Goal: Task Accomplishment & Management: Manage account settings

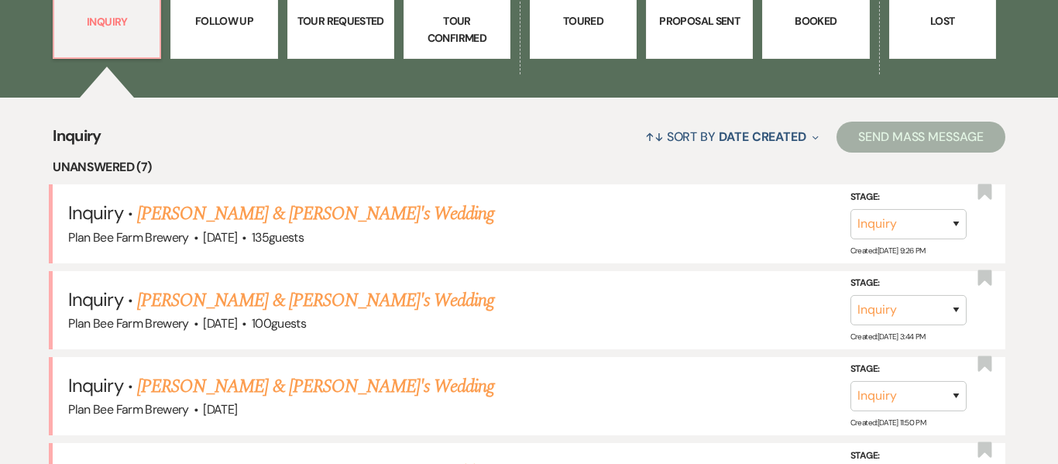
scroll to position [510, 0]
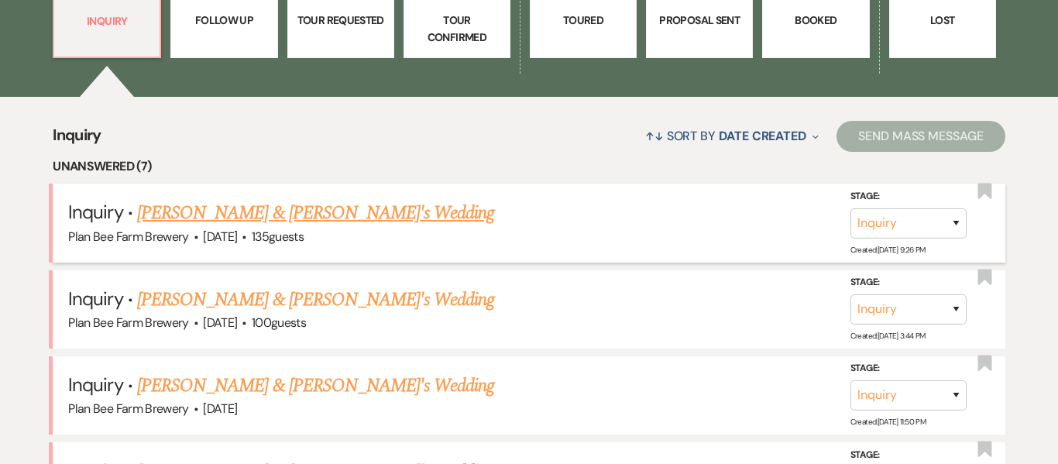
click at [284, 217] on link "[PERSON_NAME] & [PERSON_NAME]'s Wedding" at bounding box center [316, 213] width 358 height 28
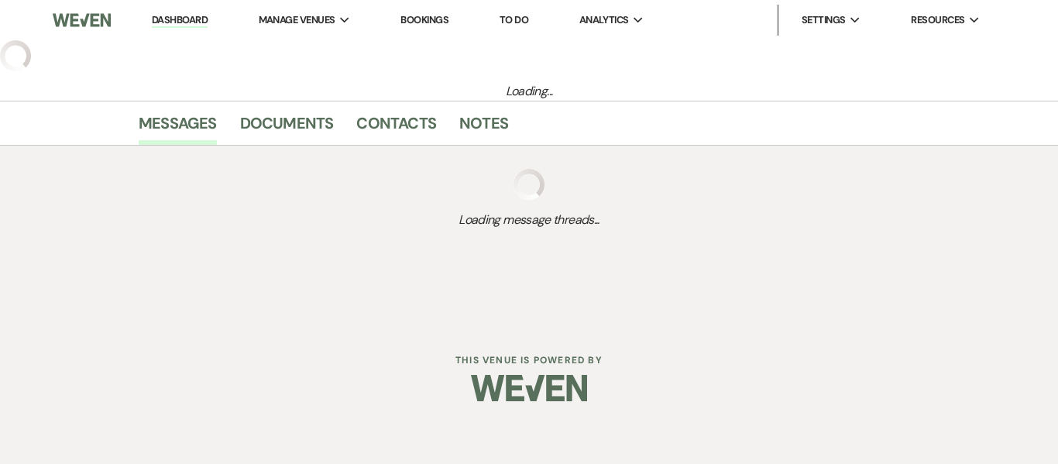
select select "5"
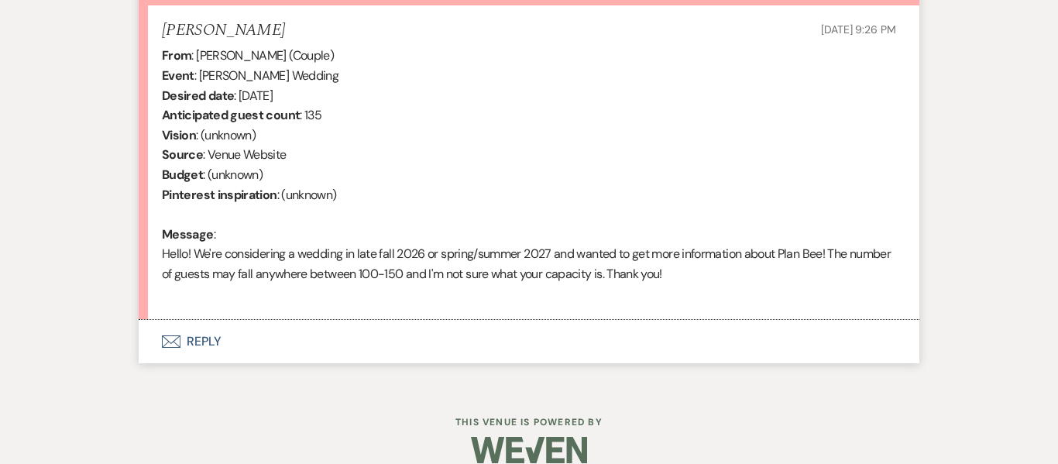
scroll to position [623, 0]
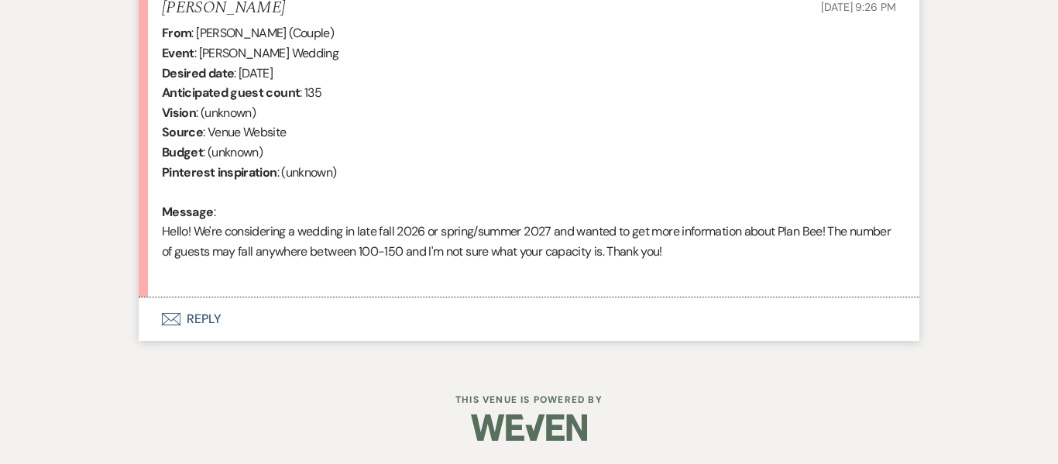
click at [193, 313] on button "Envelope Reply" at bounding box center [529, 318] width 781 height 43
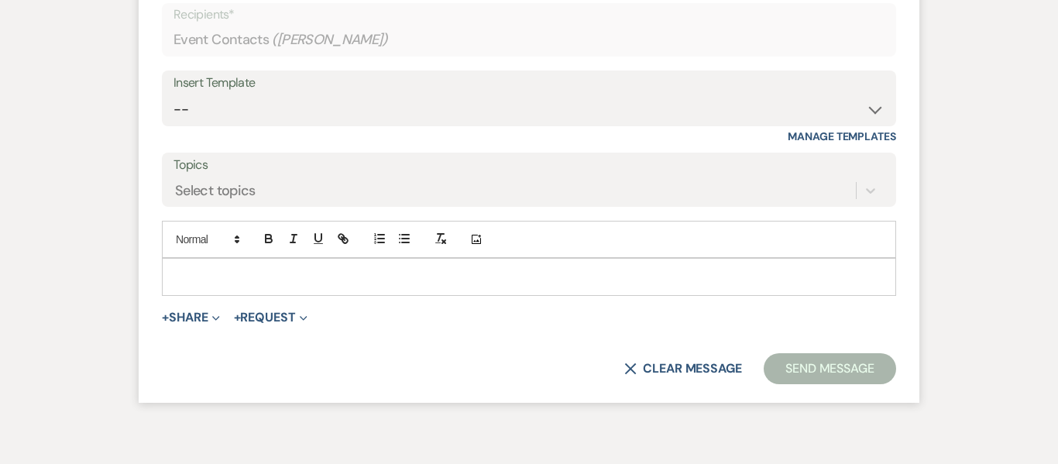
scroll to position [984, 0]
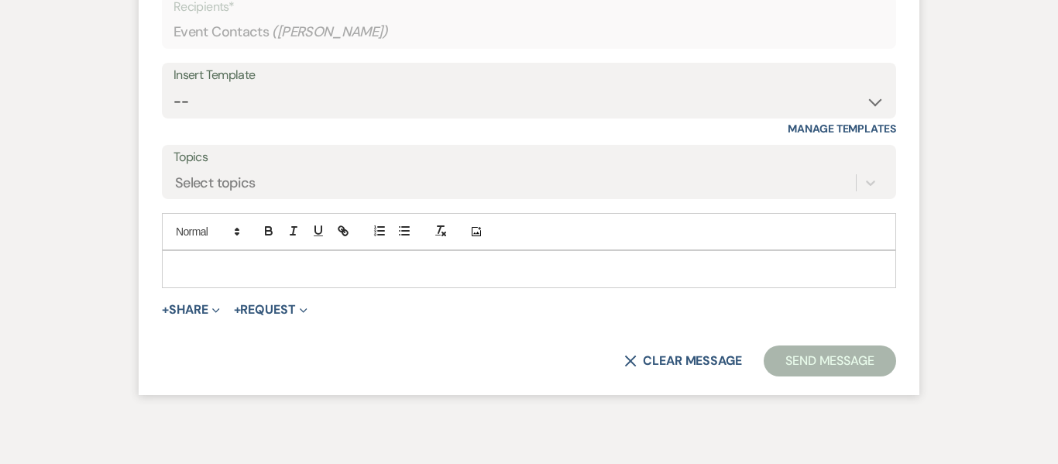
click at [248, 273] on p at bounding box center [529, 268] width 710 height 17
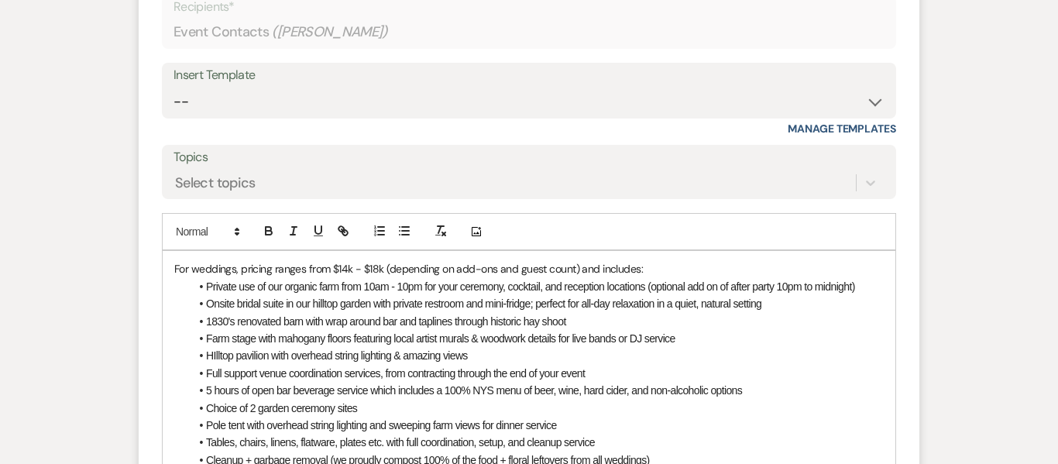
click at [174, 265] on span "For weddings, pricing ranges from $14k - $18k (depending on add-ons and guest c…" at bounding box center [408, 269] width 469 height 14
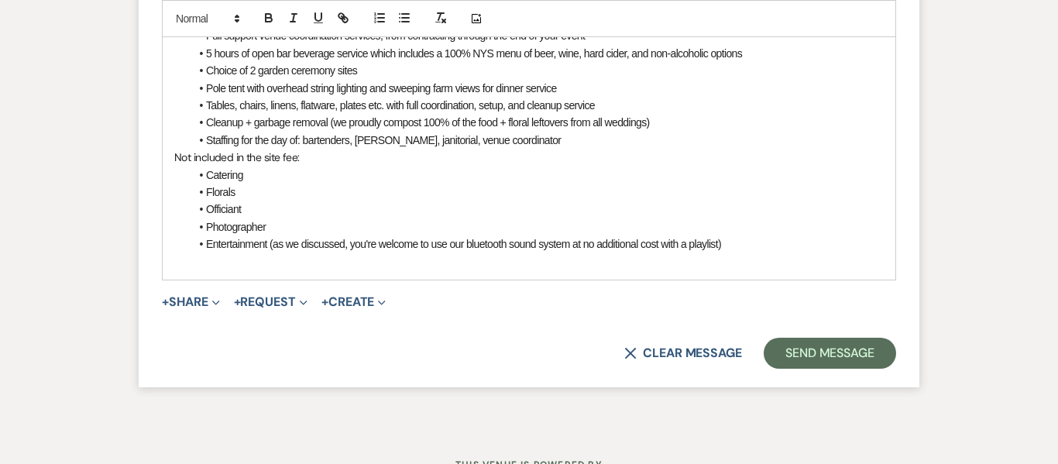
scroll to position [1391, 0]
click at [747, 249] on li "Entertainment (as we discussed, you're welcome to use our bluetooth sound syste…" at bounding box center [537, 243] width 694 height 17
click at [744, 242] on li "Entertainment (as we discussed, you're welcome to use our bluetooth sound syste…" at bounding box center [537, 243] width 694 height 17
click at [356, 242] on span "Entertainment (as we discussed, you're welcome to use our bluetooth sound syste…" at bounding box center [463, 243] width 515 height 12
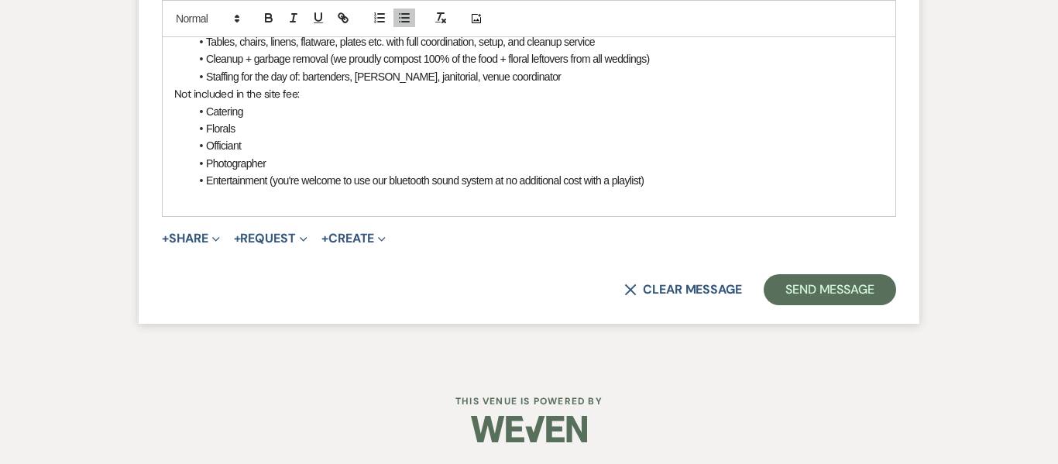
scroll to position [1455, 0]
click at [229, 132] on span "Florals" at bounding box center [220, 128] width 29 height 12
click at [256, 139] on li "Officiant" at bounding box center [537, 144] width 694 height 17
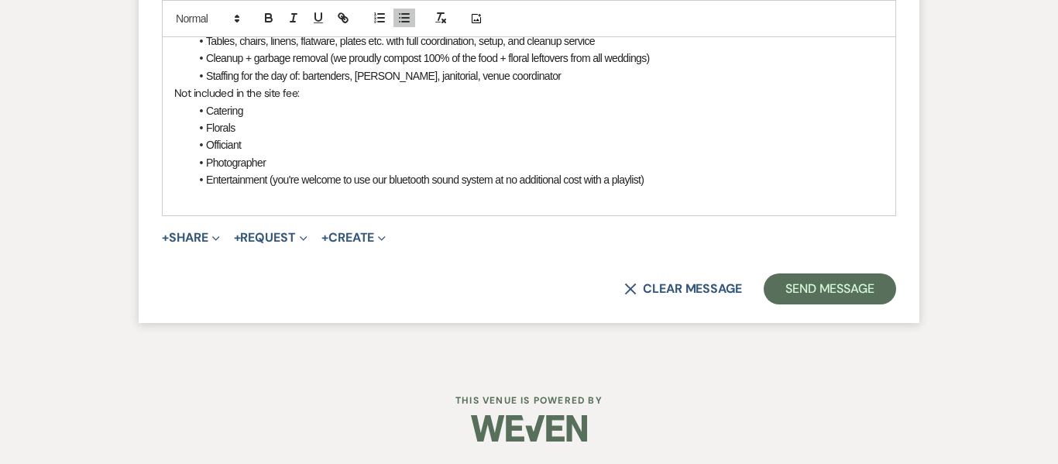
click at [689, 192] on p at bounding box center [529, 196] width 710 height 17
click at [675, 181] on li "Entertainment (you're welcome to use our bluetooth sound system at no additiona…" at bounding box center [537, 179] width 694 height 17
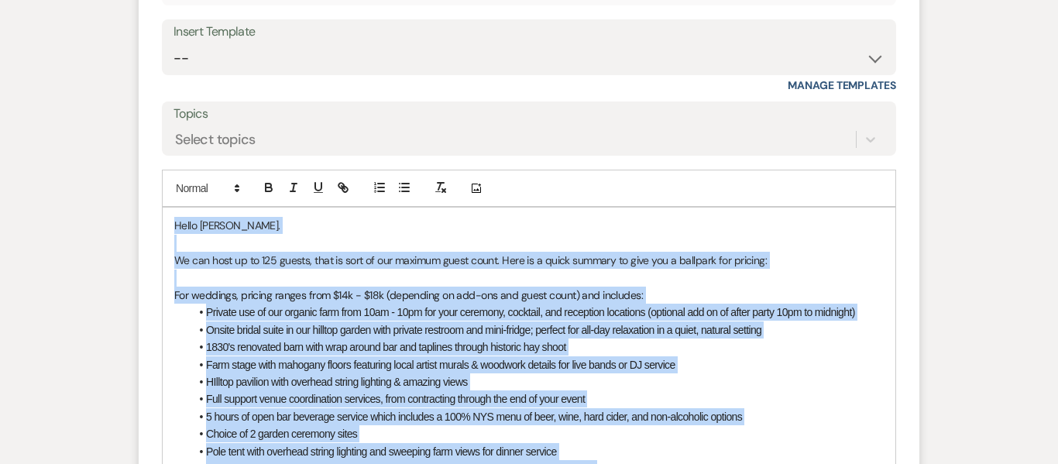
scroll to position [1009, 0]
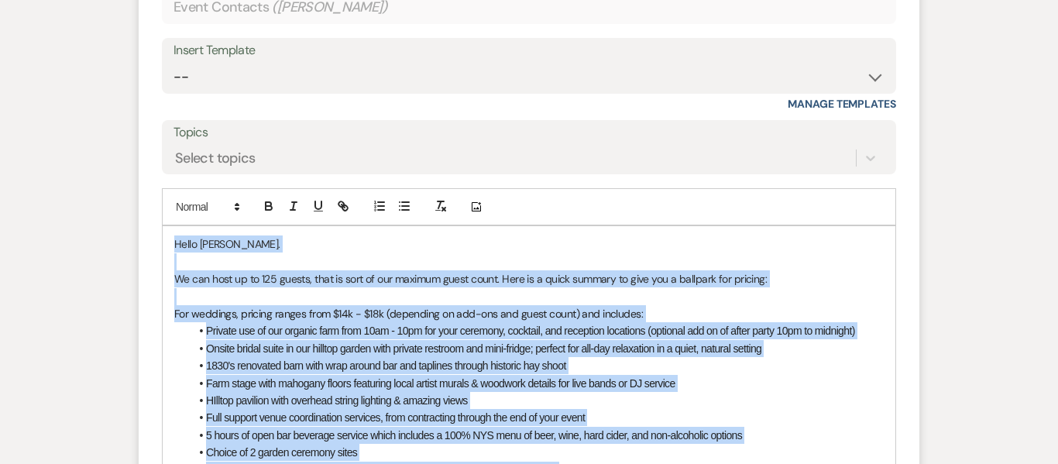
drag, startPoint x: 243, startPoint y: 253, endPoint x: 126, endPoint y: 176, distance: 140.3
click at [126, 176] on div "Event Messages Log Log Message + New Message Communicate with clients by clicki…" at bounding box center [529, 153] width 883 height 1456
copy div "Lorem Ips. Do sit amet co ad 686 elitse, doei te inci ut lab etdolor magna aliq…"
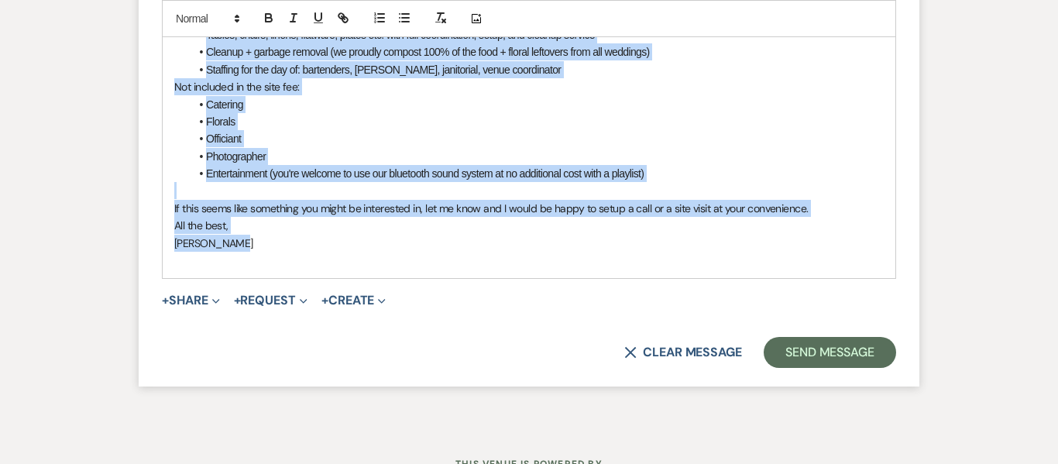
scroll to position [1524, 0]
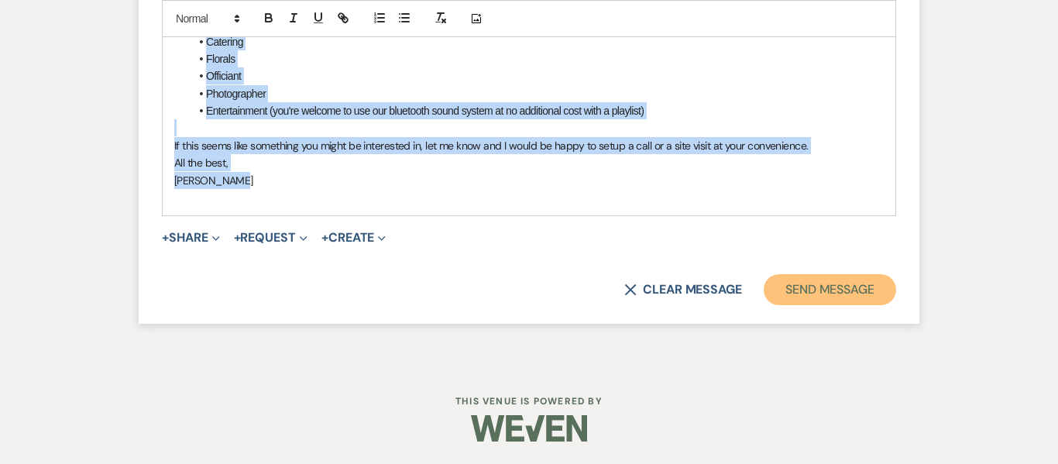
click at [842, 274] on button "Send Message" at bounding box center [830, 289] width 132 height 31
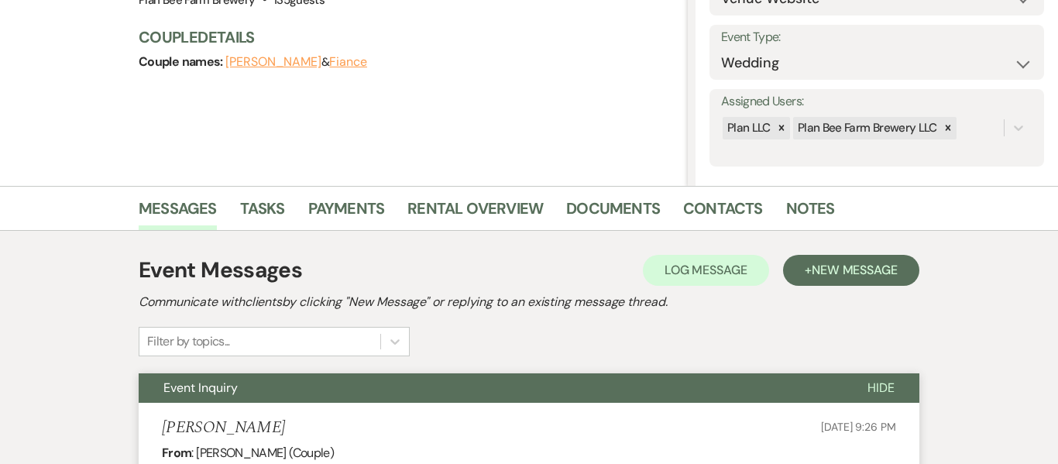
scroll to position [0, 0]
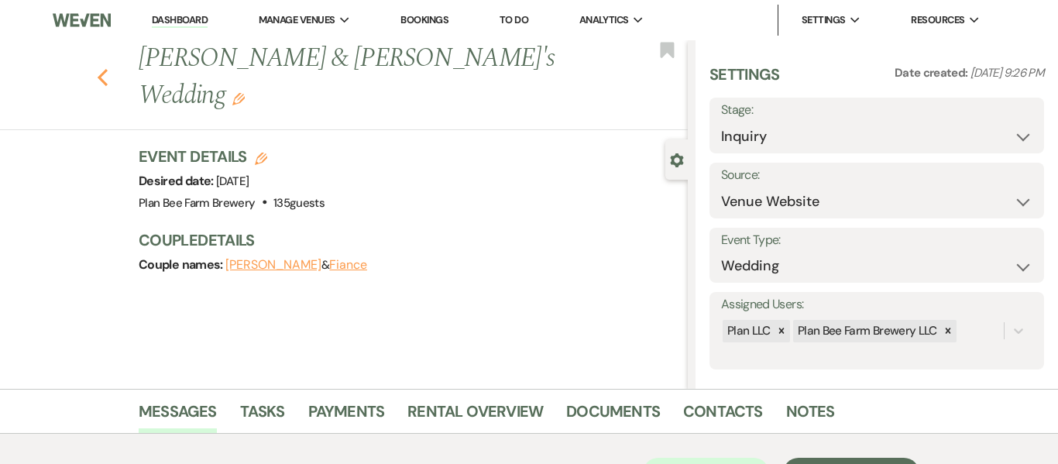
click at [103, 69] on use "button" at bounding box center [103, 77] width 10 height 17
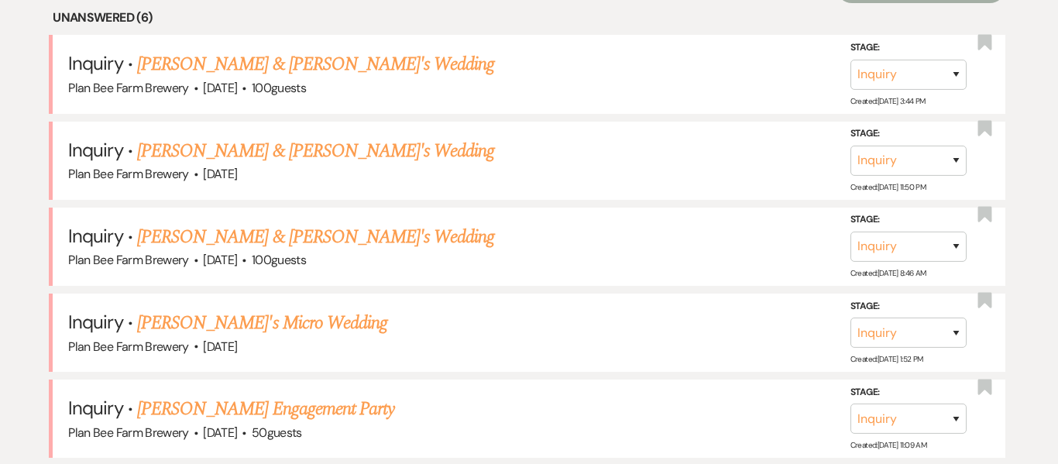
scroll to position [498, 0]
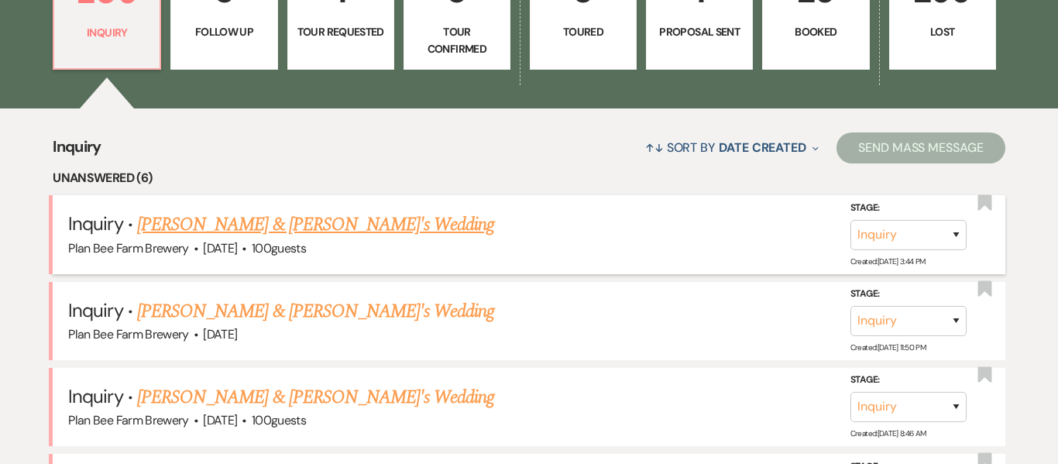
click at [259, 221] on link "[PERSON_NAME] & [PERSON_NAME]'s Wedding" at bounding box center [316, 225] width 358 height 28
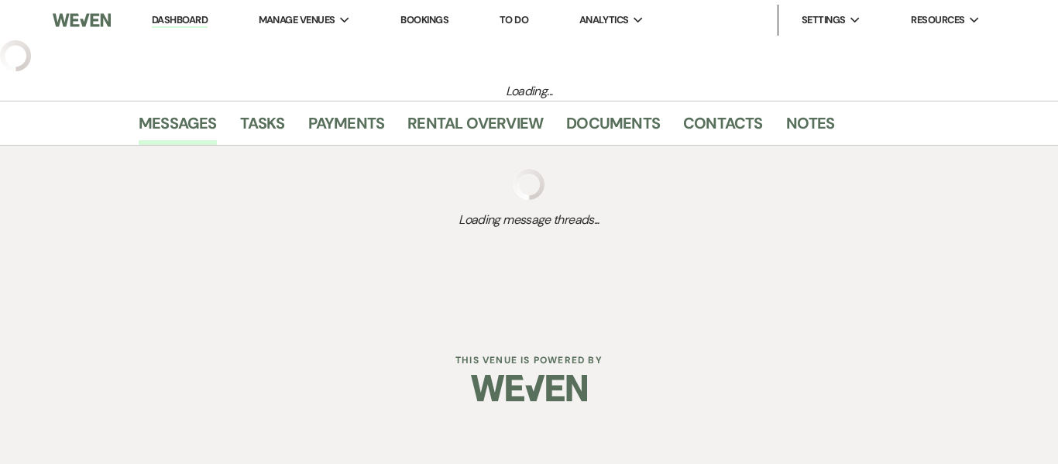
select select "5"
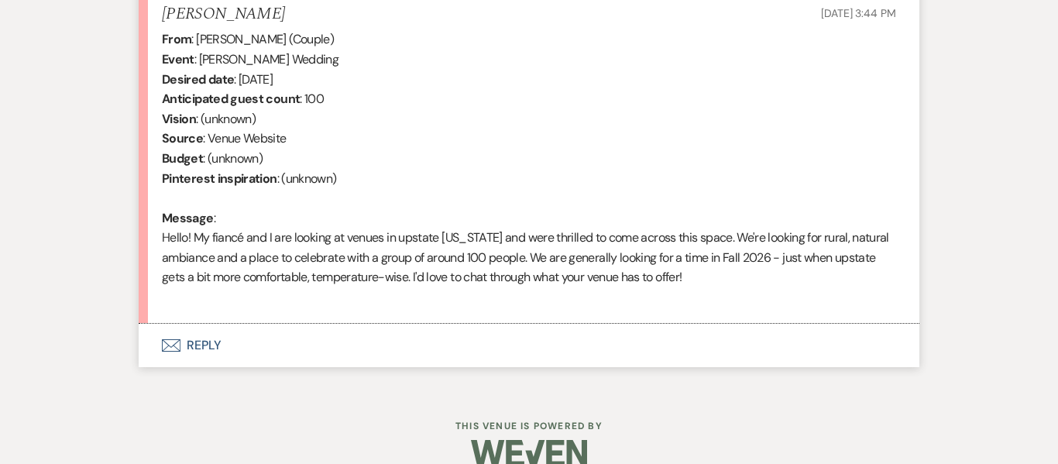
scroll to position [642, 0]
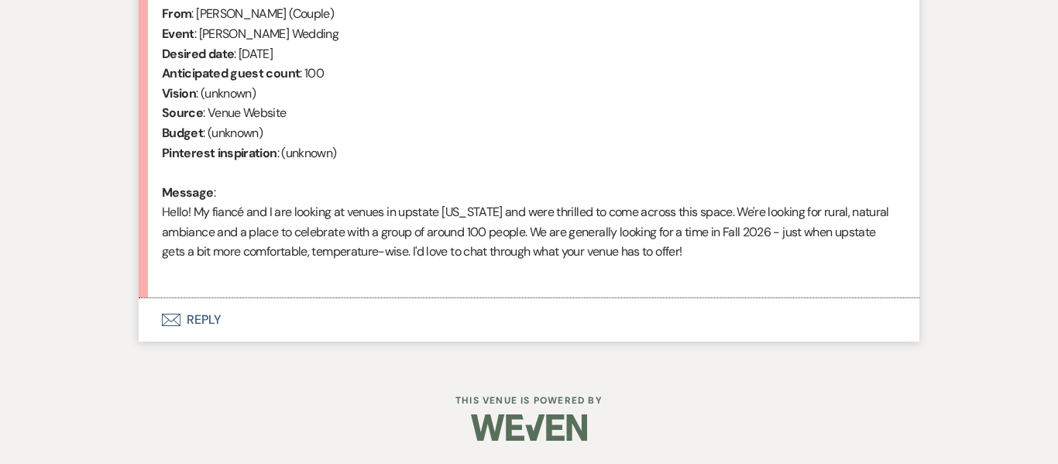
click at [198, 321] on button "Envelope Reply" at bounding box center [529, 319] width 781 height 43
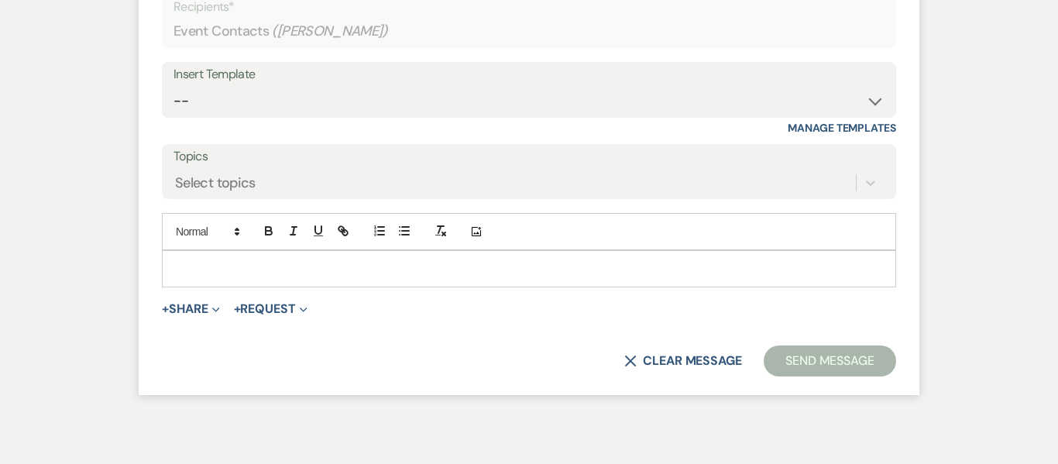
scroll to position [1005, 0]
click at [246, 267] on p at bounding box center [529, 268] width 710 height 17
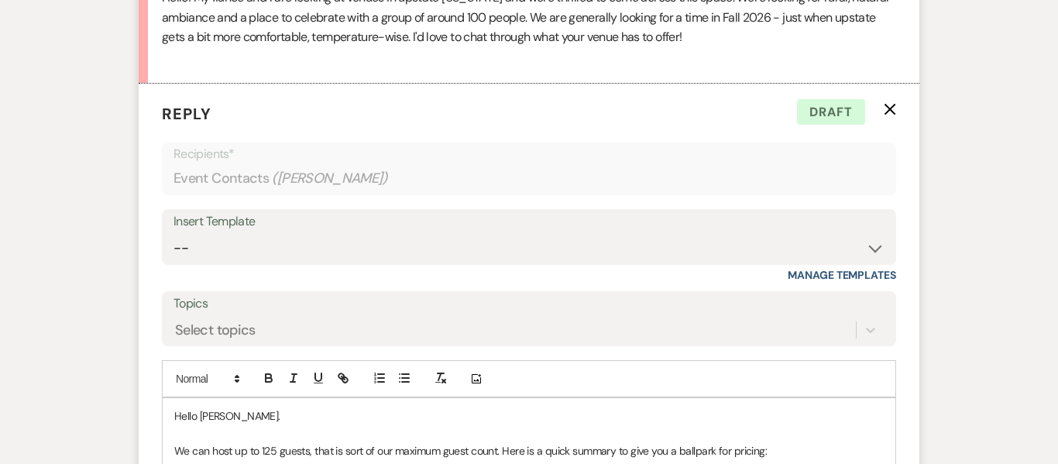
scroll to position [868, 0]
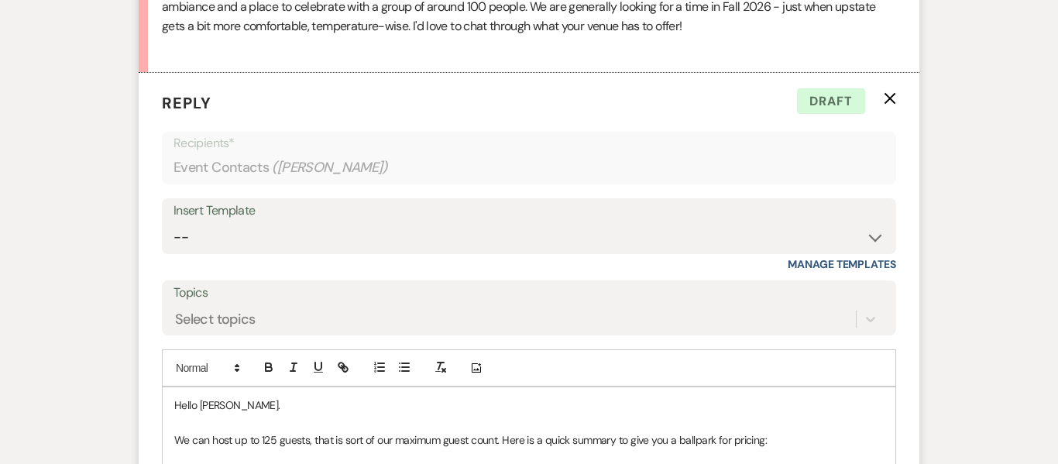
click at [222, 408] on p "Hello [PERSON_NAME]." at bounding box center [529, 405] width 710 height 17
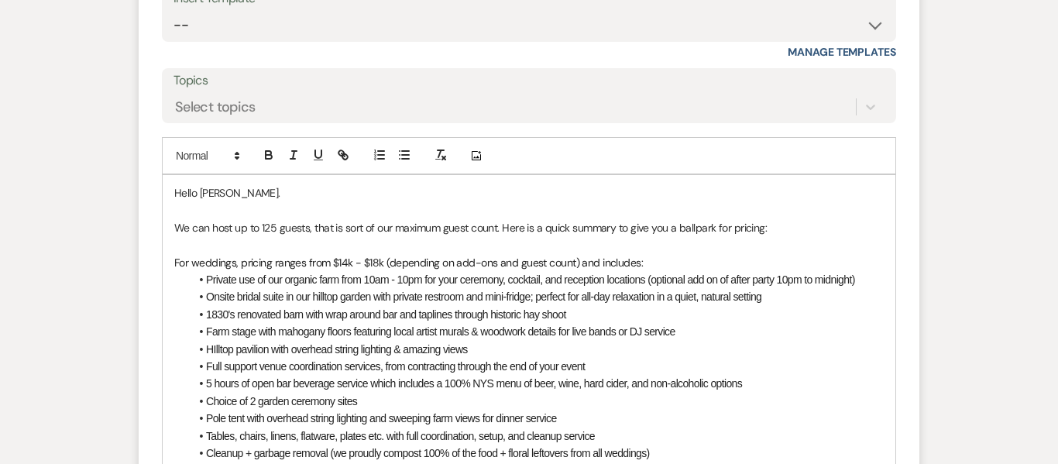
scroll to position [1101, 0]
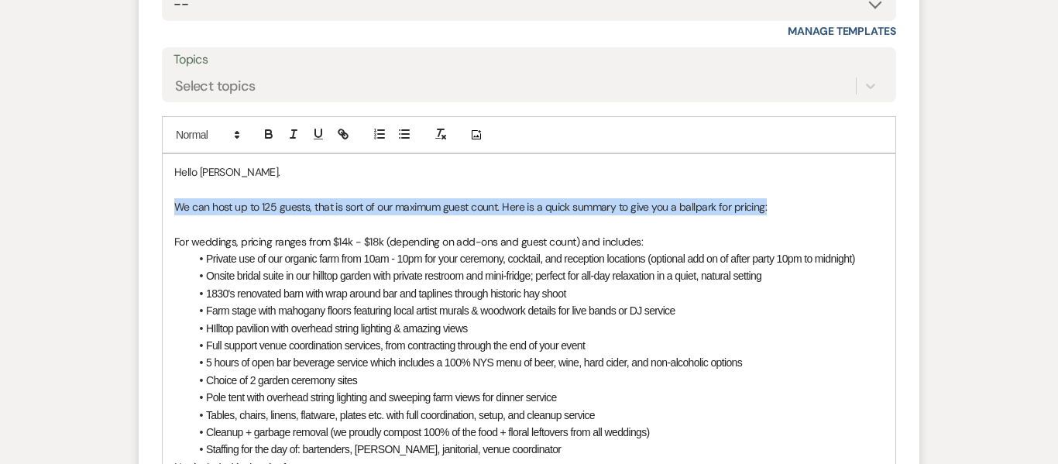
drag, startPoint x: 776, startPoint y: 208, endPoint x: 168, endPoint y: 205, distance: 608.2
click at [168, 205] on div "Hello [PERSON_NAME]. We can host up to 125 guests, that is sort of our maximum …" at bounding box center [529, 397] width 733 height 487
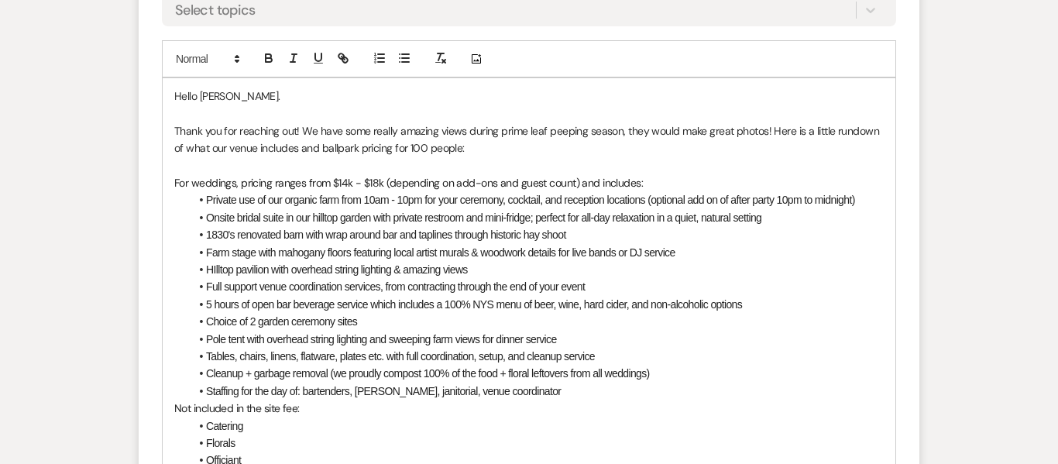
scroll to position [1178, 0]
click at [520, 187] on span "For weddings, pricing ranges from $14k - $18k (depending on add-ons and guest c…" at bounding box center [408, 182] width 469 height 14
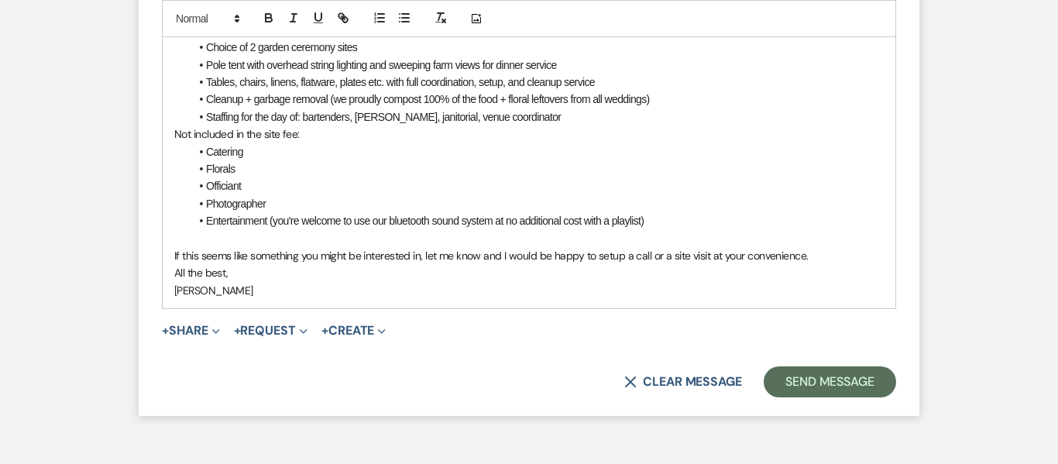
scroll to position [1544, 0]
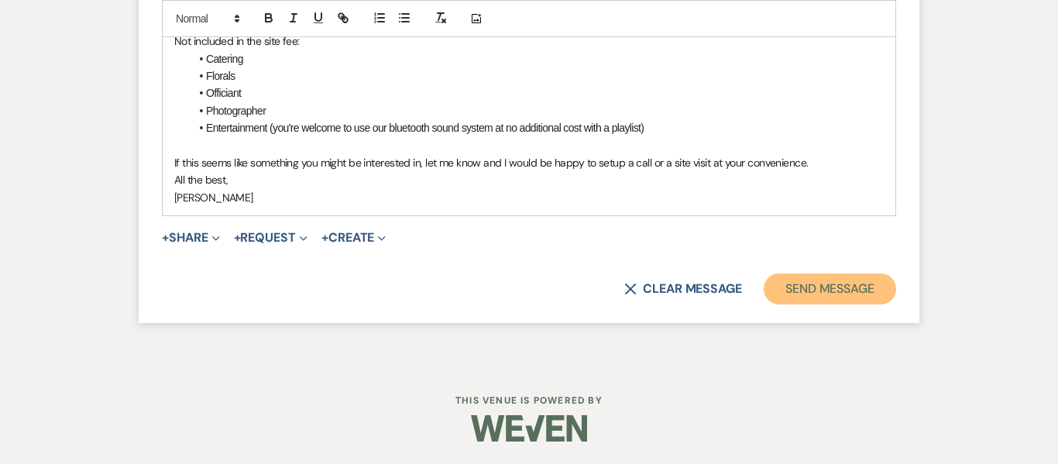
click at [815, 290] on button "Send Message" at bounding box center [830, 288] width 132 height 31
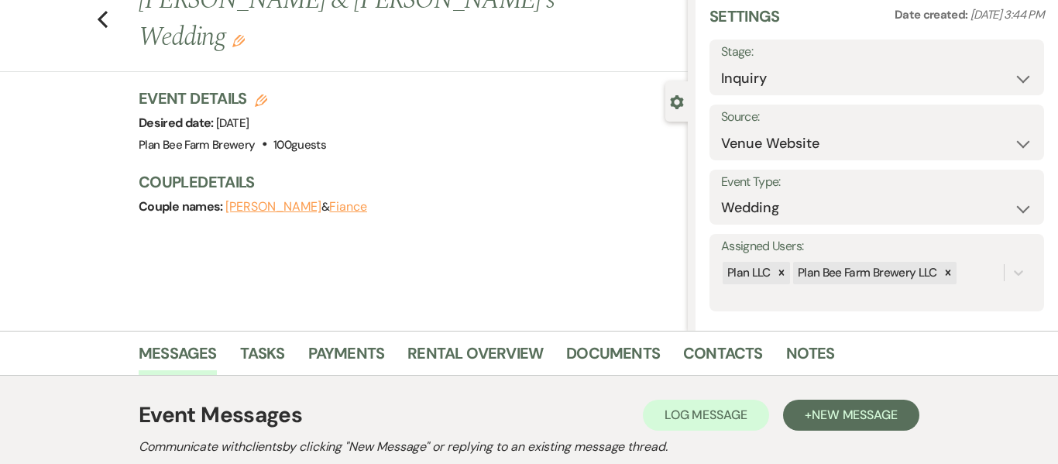
scroll to position [0, 0]
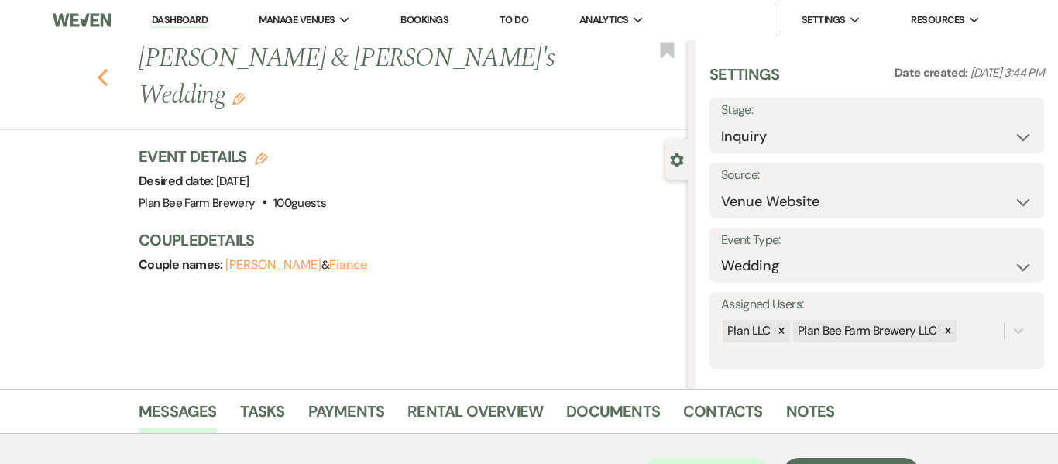
click at [99, 69] on use "button" at bounding box center [103, 77] width 10 height 17
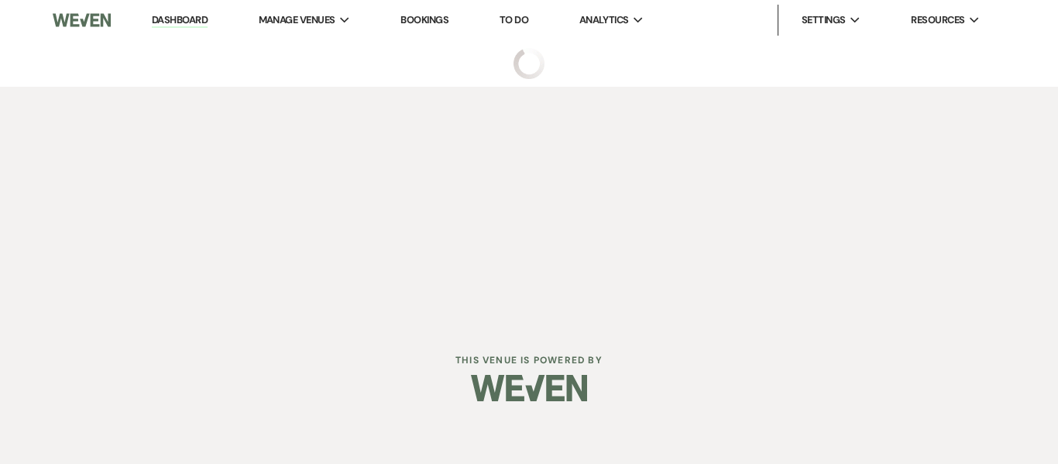
select select "5"
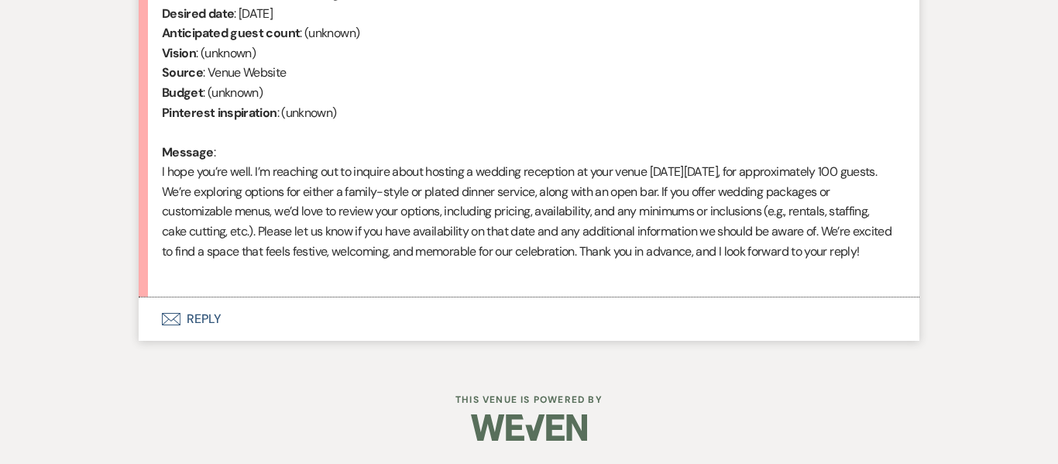
scroll to position [702, 0]
click at [204, 322] on button "Envelope Reply" at bounding box center [529, 318] width 781 height 43
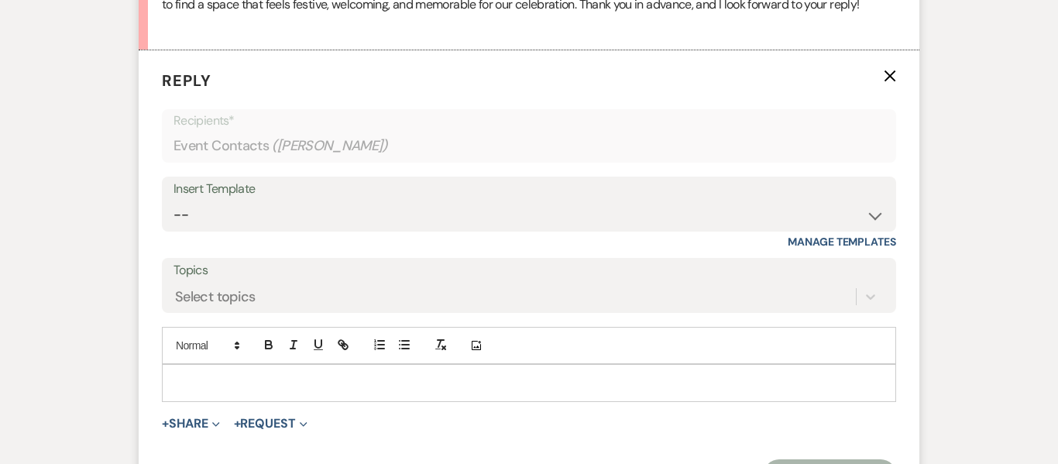
scroll to position [997, 0]
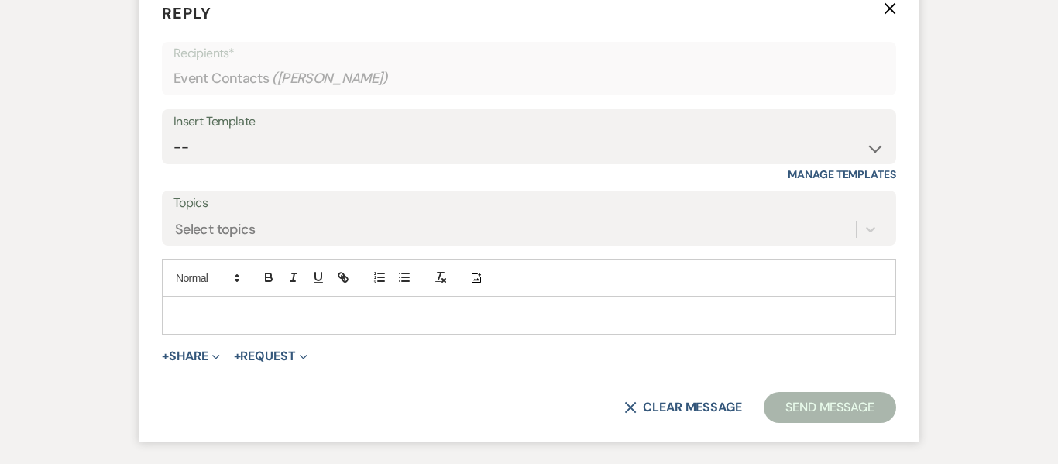
click at [273, 324] on p at bounding box center [529, 315] width 710 height 17
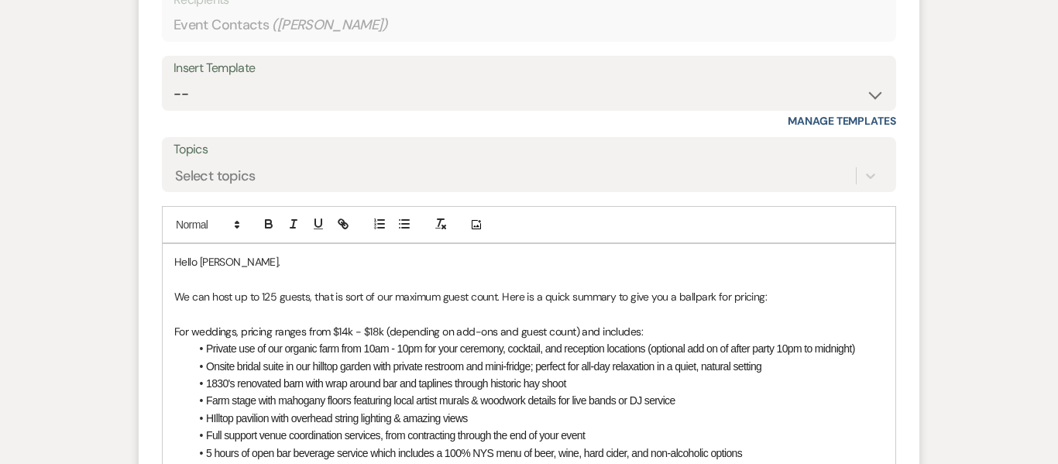
scroll to position [1071, 0]
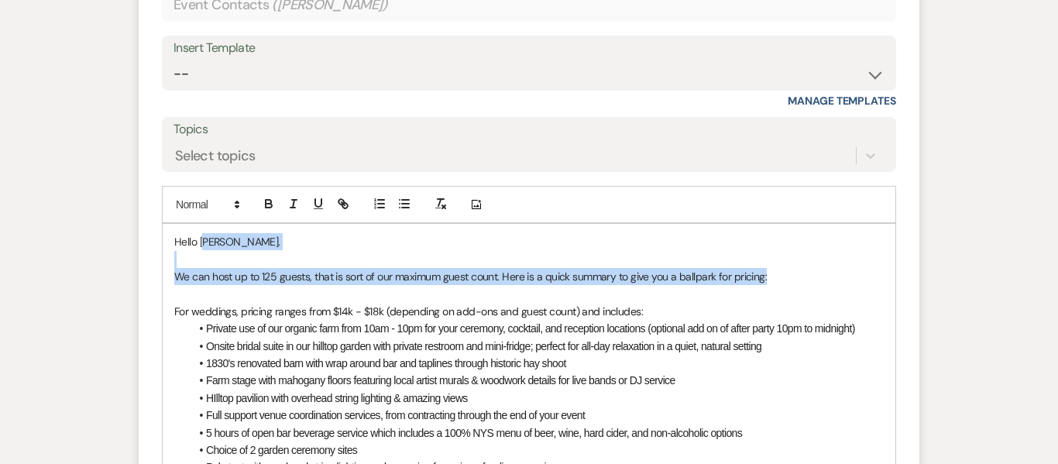
drag, startPoint x: 773, startPoint y: 294, endPoint x: 205, endPoint y: 260, distance: 569.6
click at [205, 260] on div "Hello [PERSON_NAME]. We can host up to 125 guests, that is sort of our maximum …" at bounding box center [529, 467] width 733 height 487
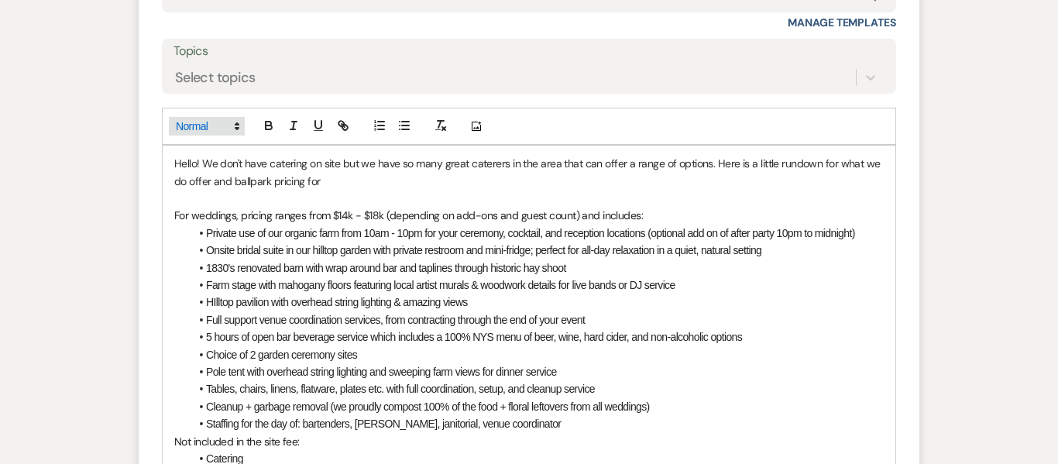
scroll to position [1147, 0]
click at [514, 224] on span "For weddings, pricing ranges from $14k - $18k (depending on add-ons and guest c…" at bounding box center [408, 217] width 469 height 14
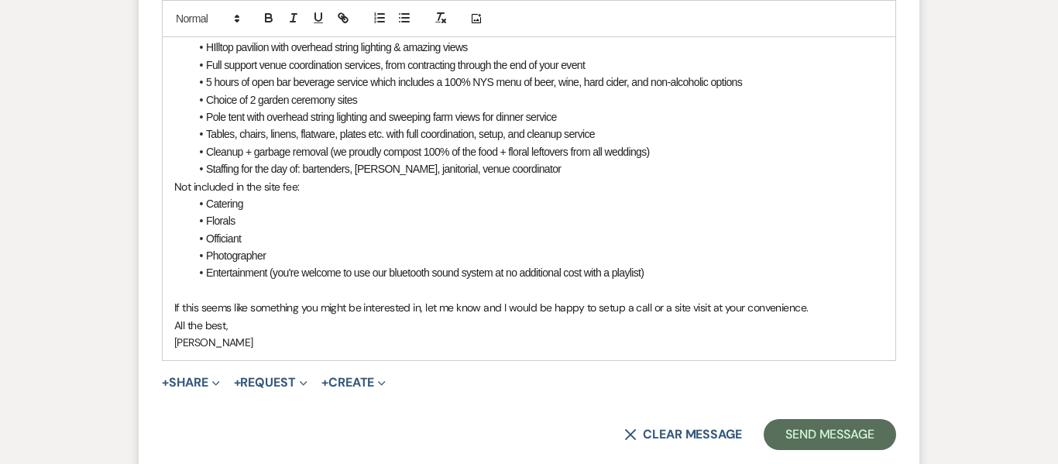
scroll to position [1569, 0]
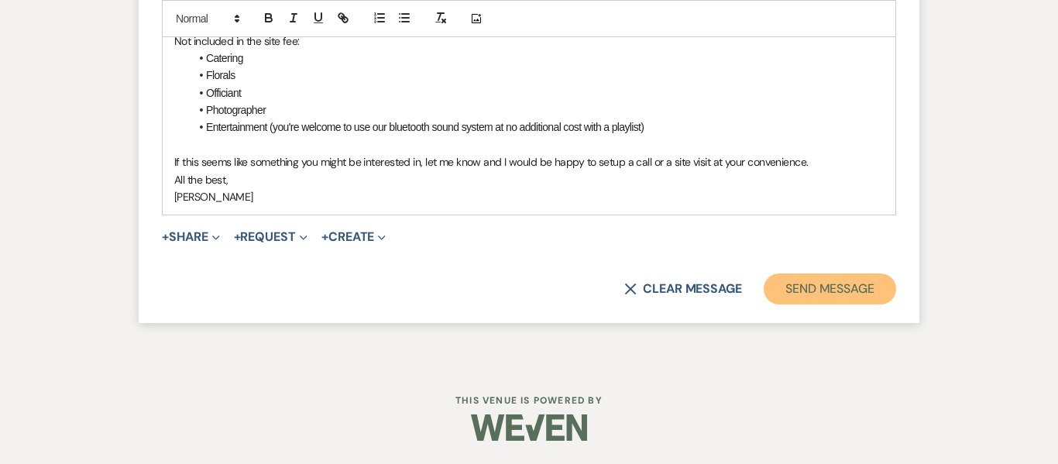
click at [785, 279] on button "Send Message" at bounding box center [830, 288] width 132 height 31
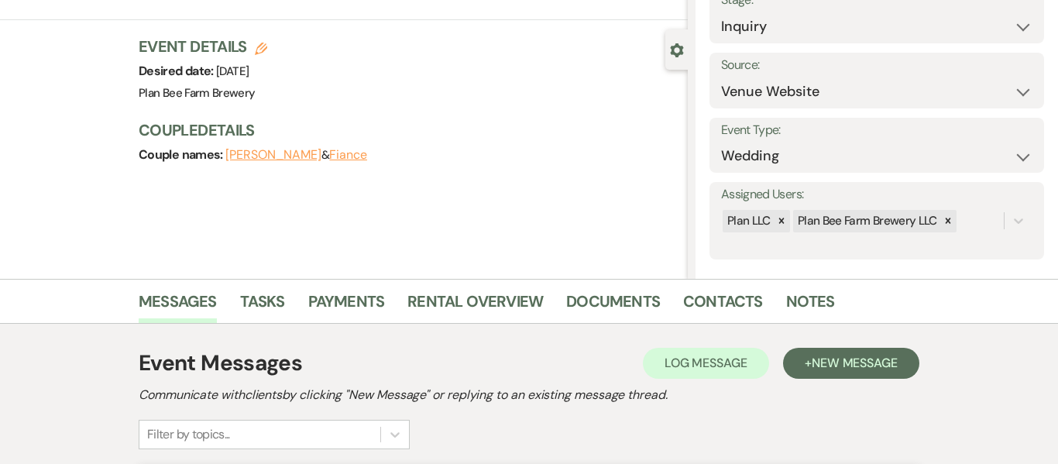
scroll to position [0, 0]
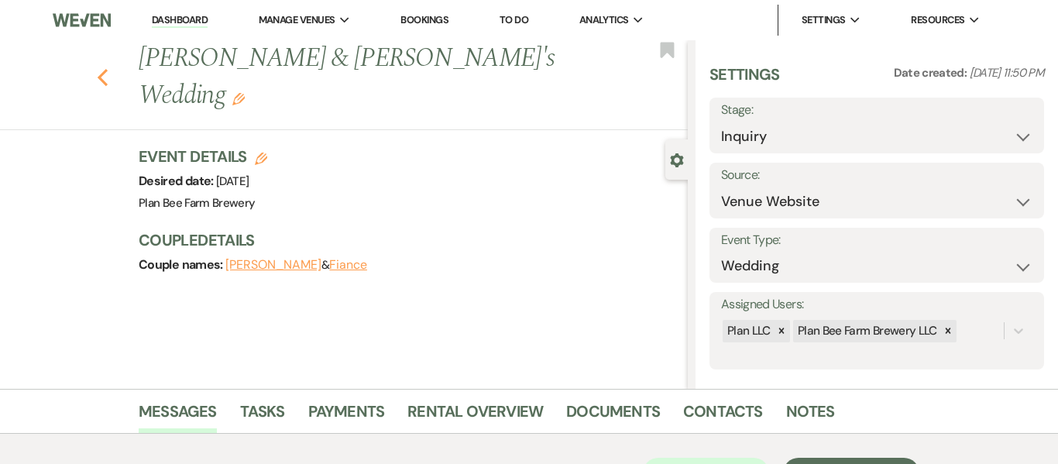
click at [104, 68] on icon "Previous" at bounding box center [103, 77] width 12 height 19
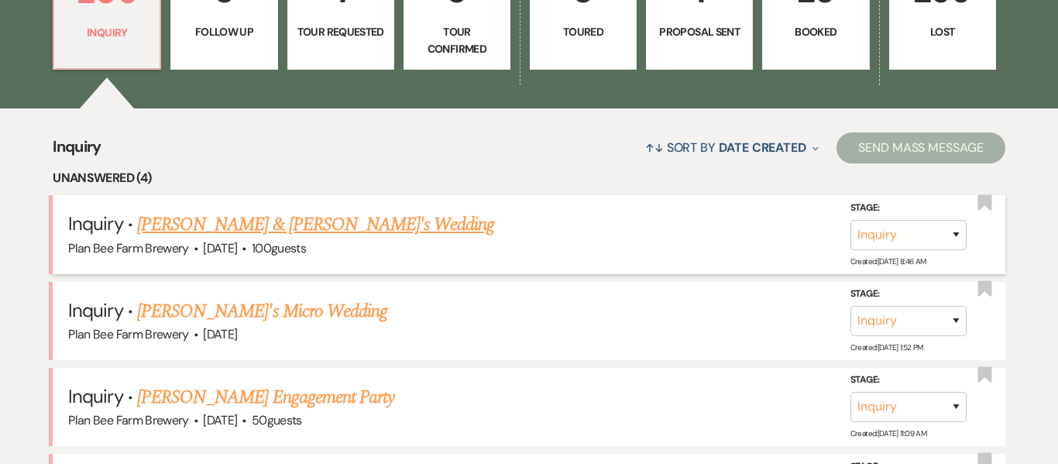
scroll to position [541, 0]
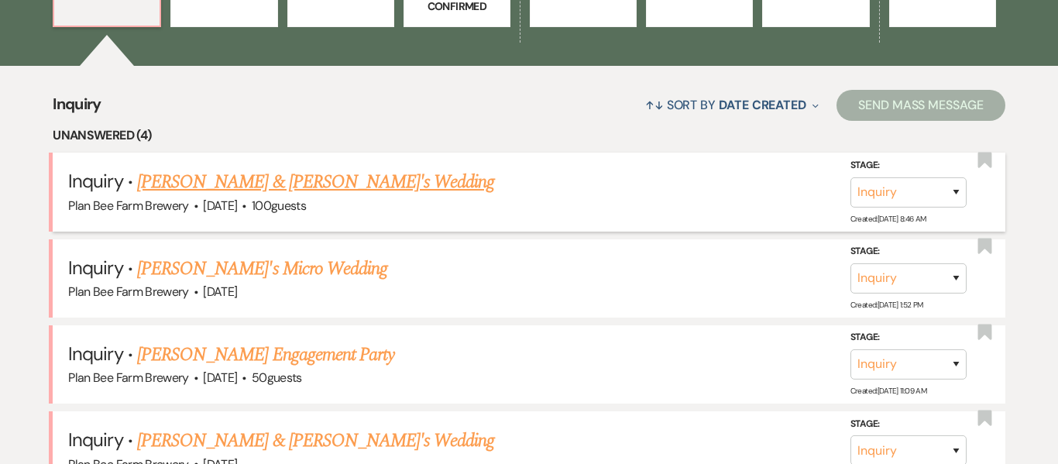
click at [263, 184] on link "[PERSON_NAME] & [PERSON_NAME]'s Wedding" at bounding box center [316, 182] width 358 height 28
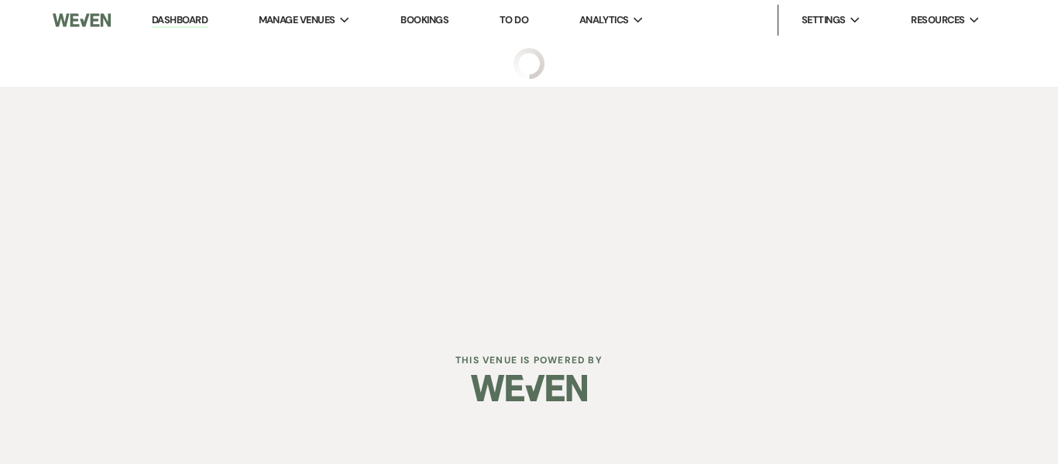
select select "5"
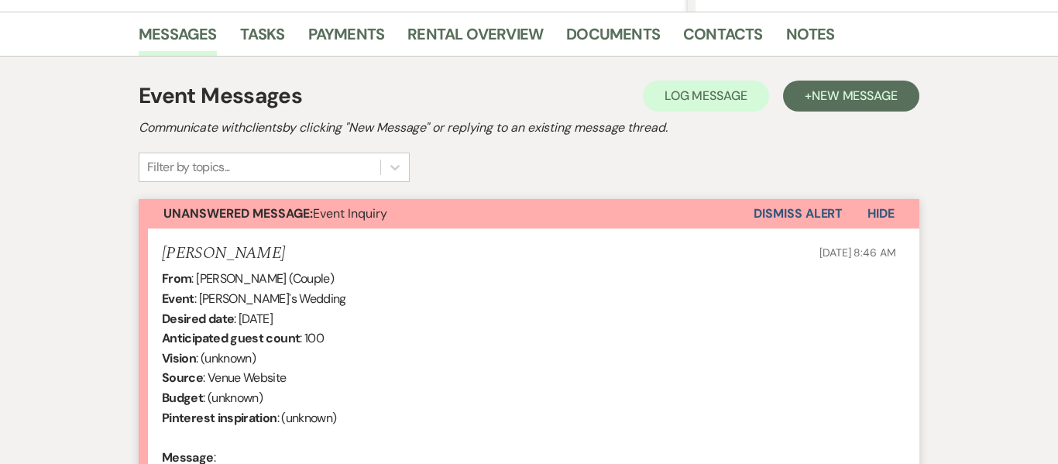
scroll to position [375, 0]
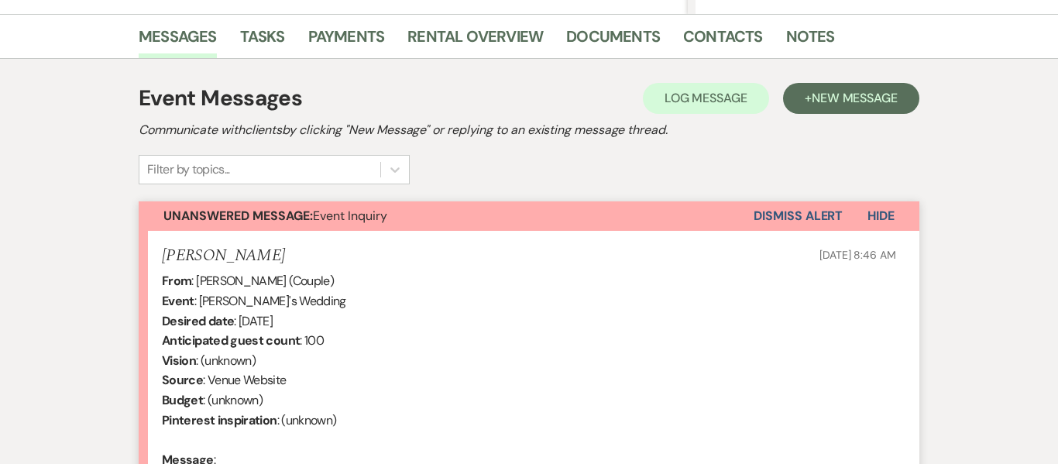
click at [804, 208] on button "Dismiss Alert" at bounding box center [798, 215] width 89 height 29
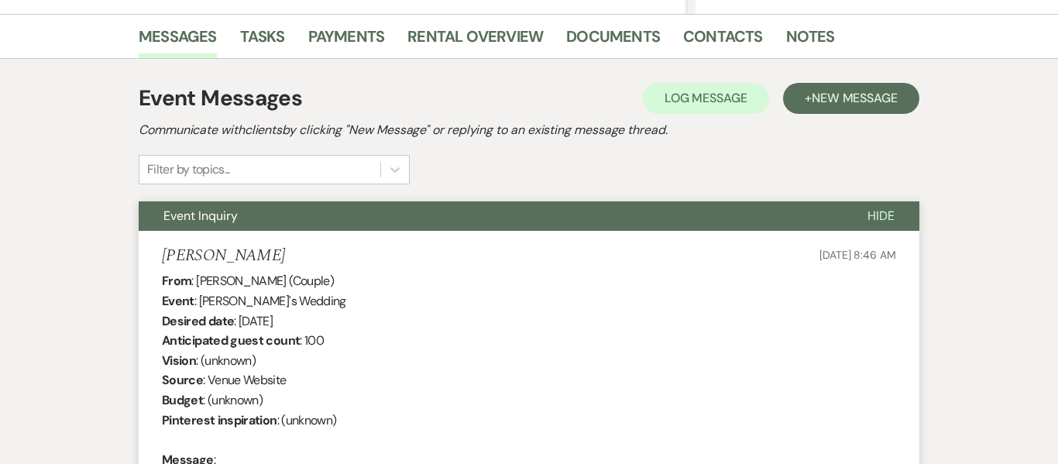
scroll to position [0, 0]
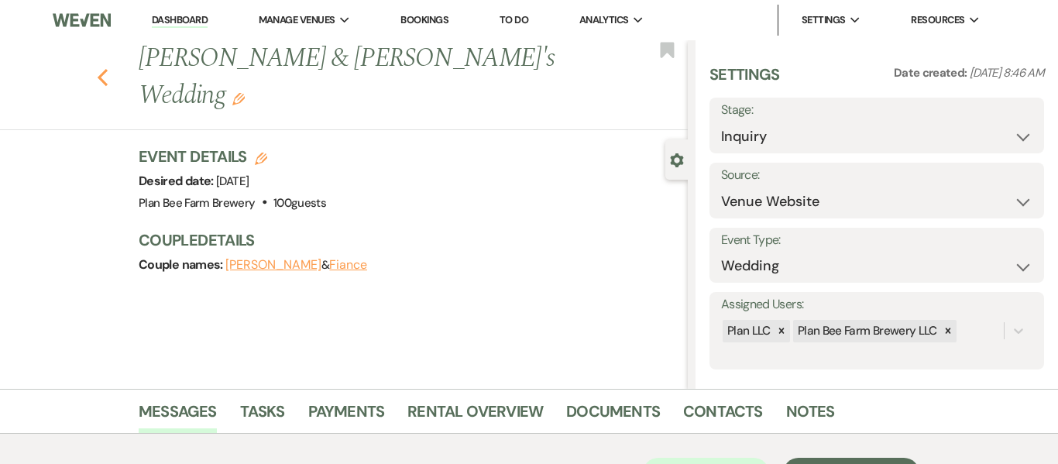
click at [104, 68] on icon "Previous" at bounding box center [103, 77] width 12 height 19
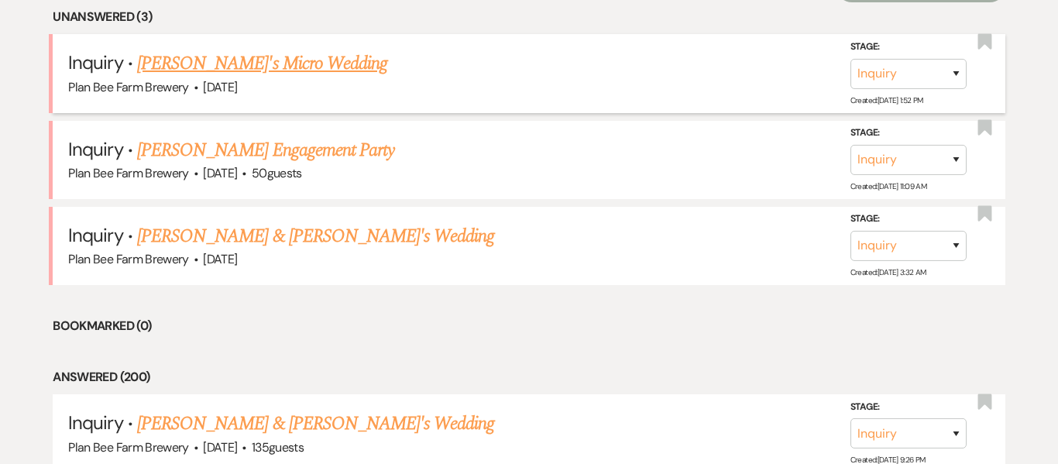
scroll to position [619, 0]
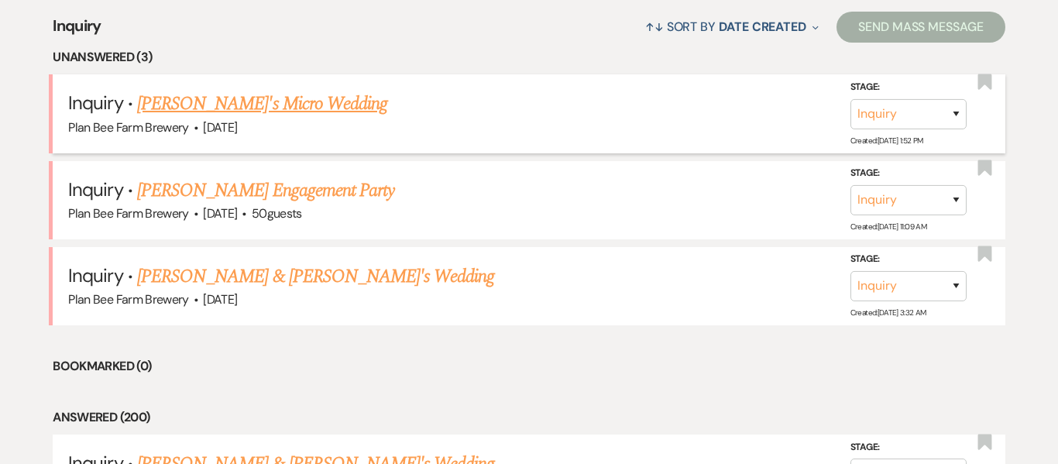
click at [270, 104] on link "[PERSON_NAME]'s Micro Wedding" at bounding box center [262, 104] width 250 height 28
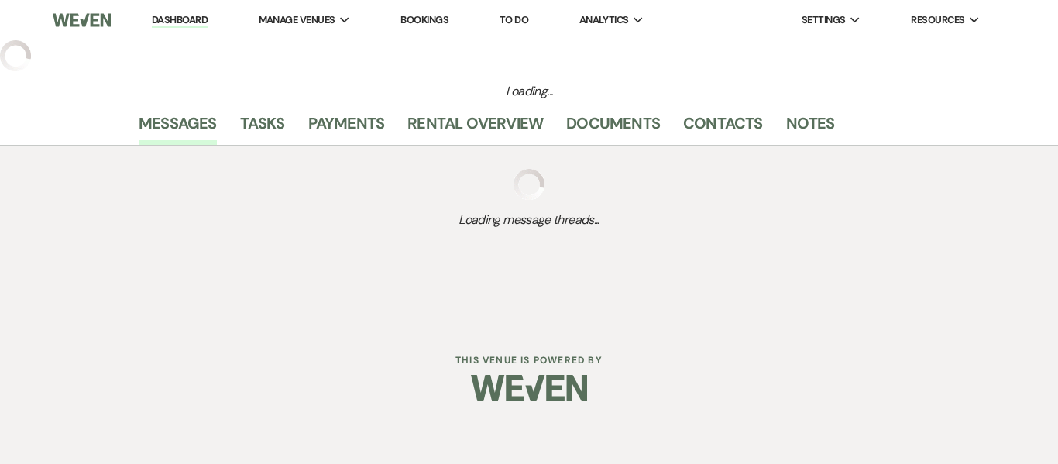
select select "5"
select select "16"
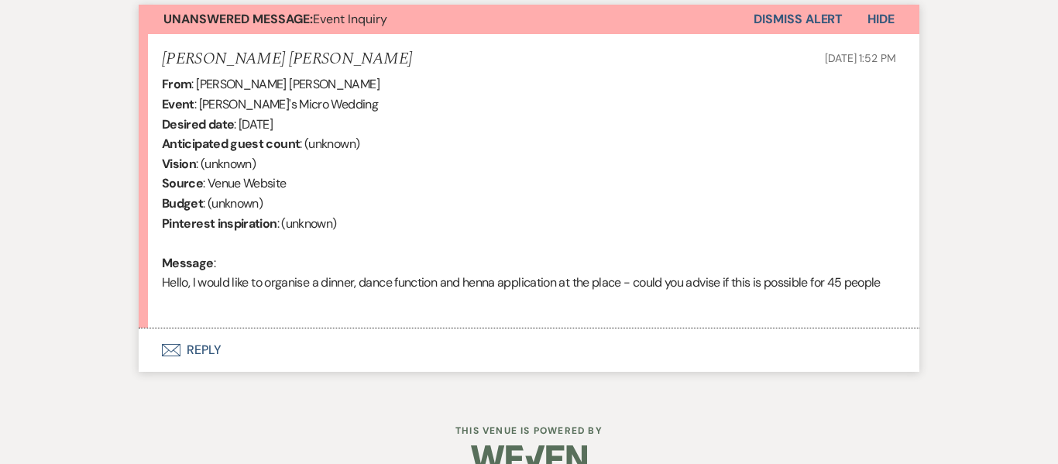
scroll to position [576, 0]
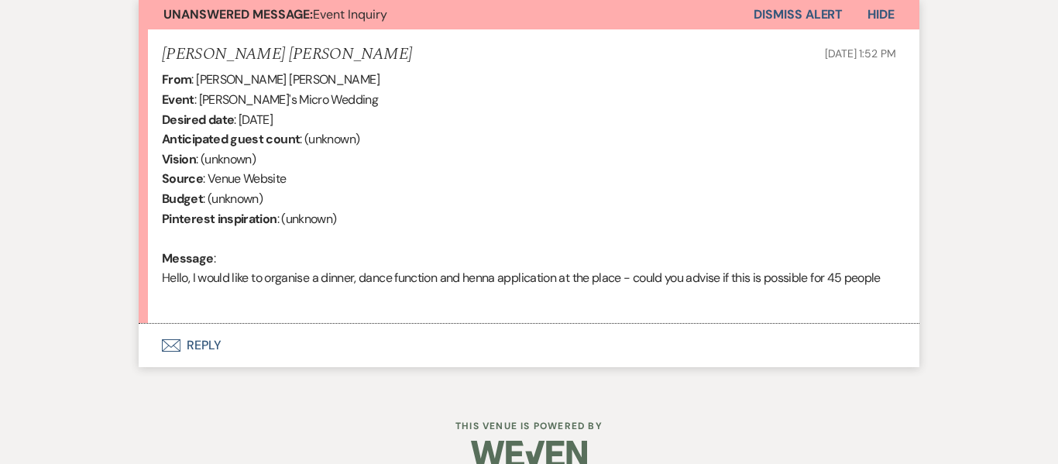
click at [204, 346] on button "Envelope Reply" at bounding box center [529, 345] width 781 height 43
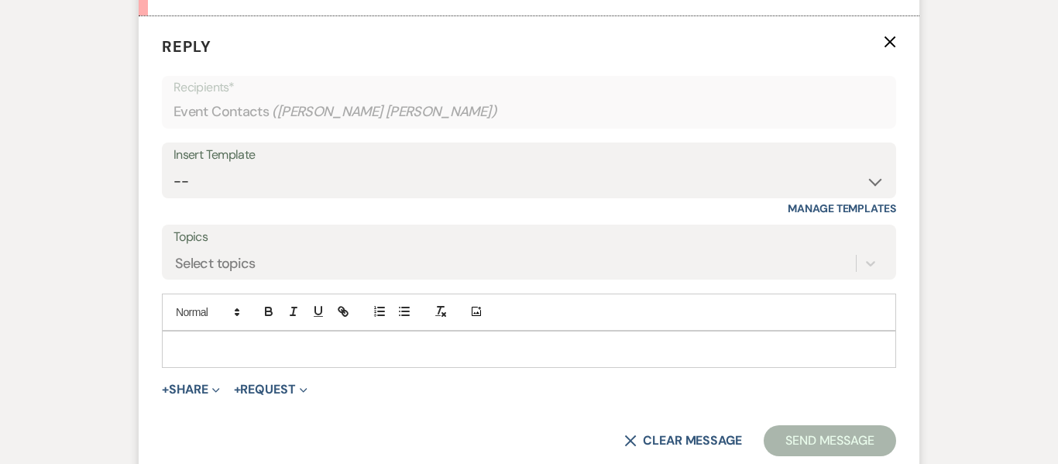
scroll to position [898, 0]
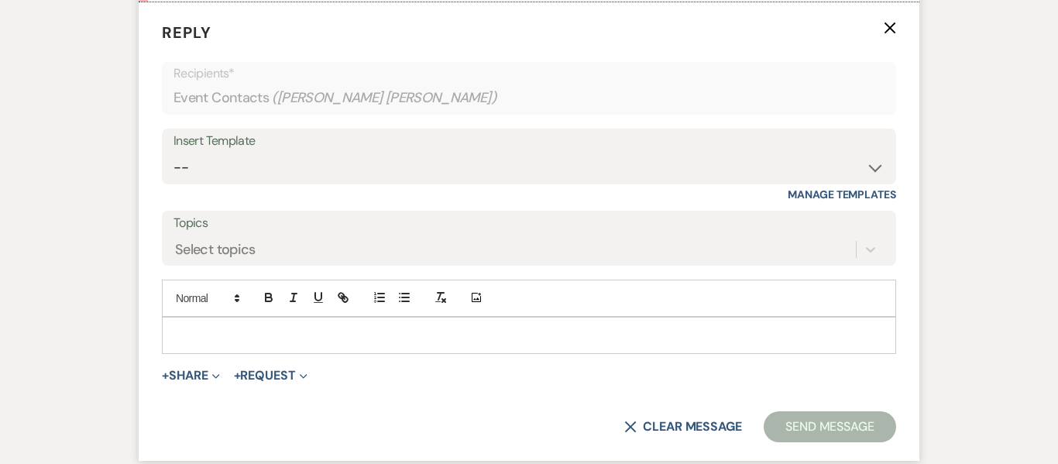
click at [528, 327] on p at bounding box center [529, 335] width 710 height 17
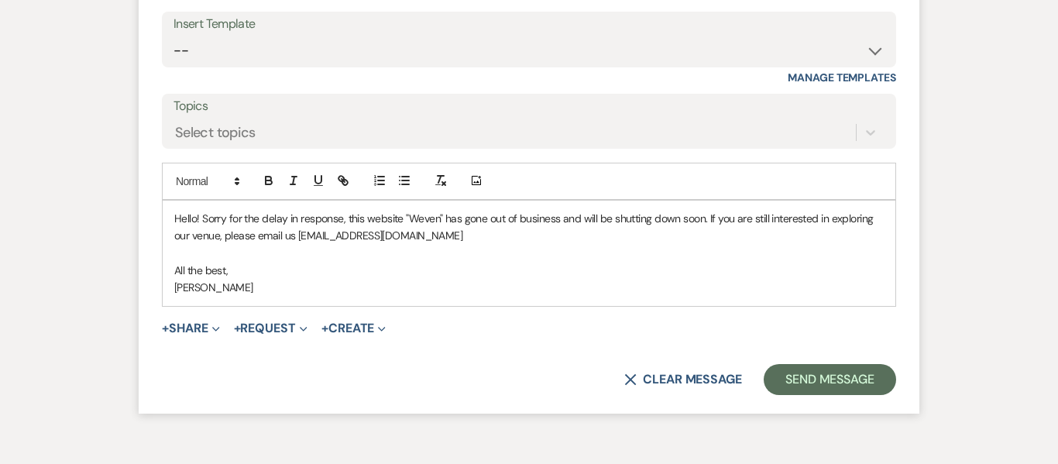
scroll to position [1020, 0]
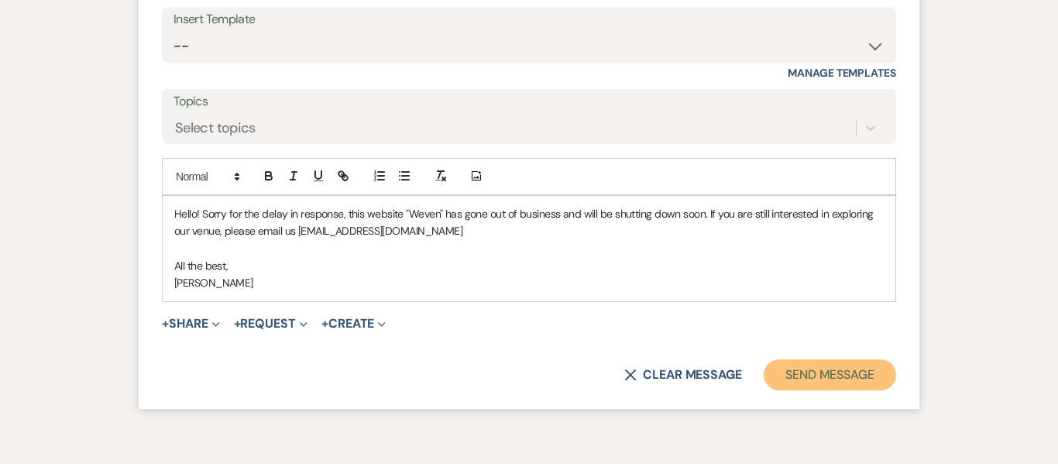
click at [872, 370] on button "Send Message" at bounding box center [830, 374] width 132 height 31
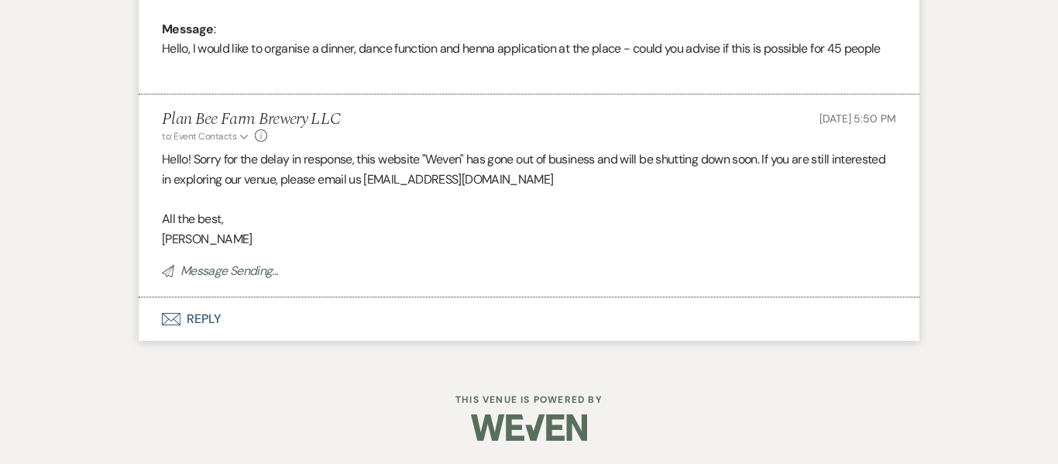
scroll to position [0, 0]
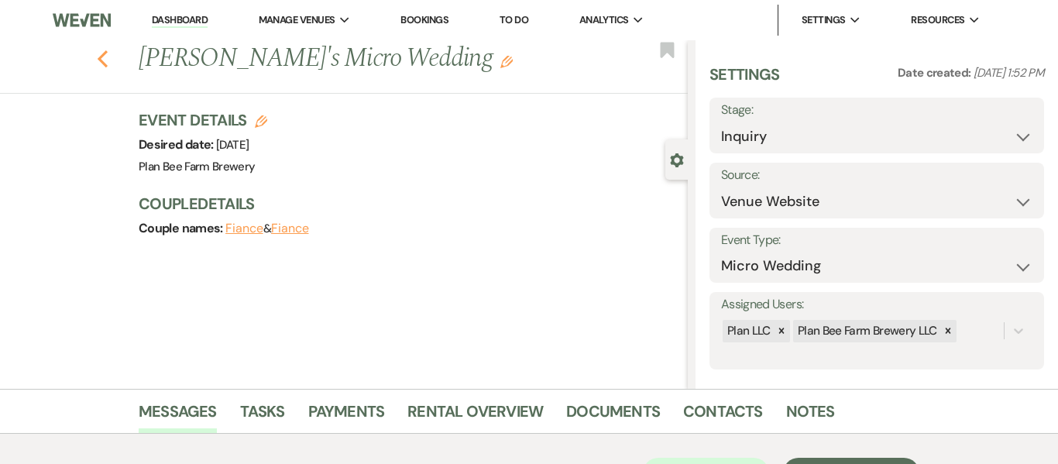
click at [107, 55] on icon "Previous" at bounding box center [103, 59] width 12 height 19
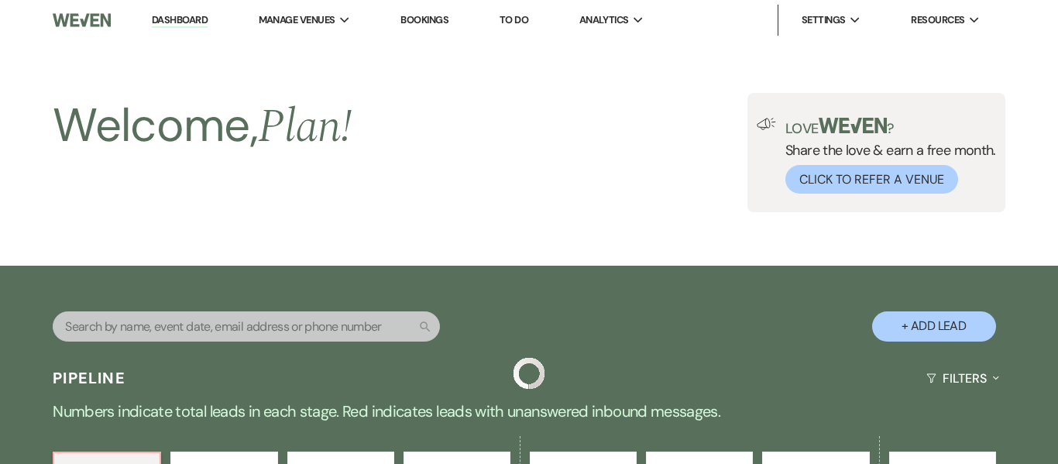
scroll to position [619, 0]
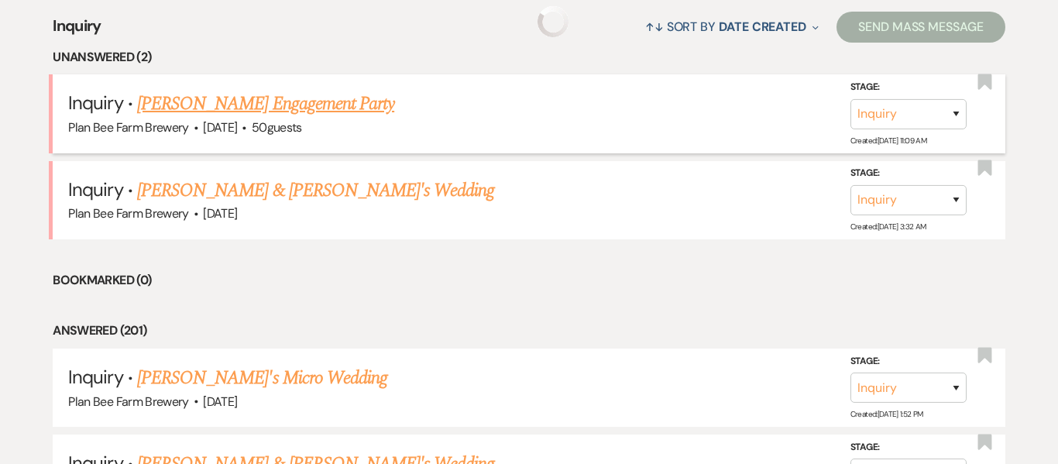
click at [303, 105] on link "[PERSON_NAME] Engagement Party" at bounding box center [265, 104] width 257 height 28
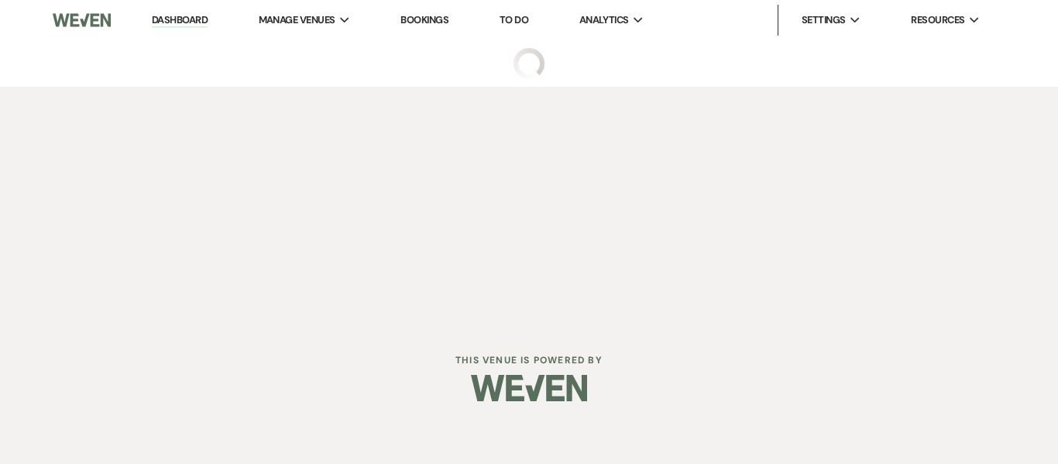
select select "5"
select select "10"
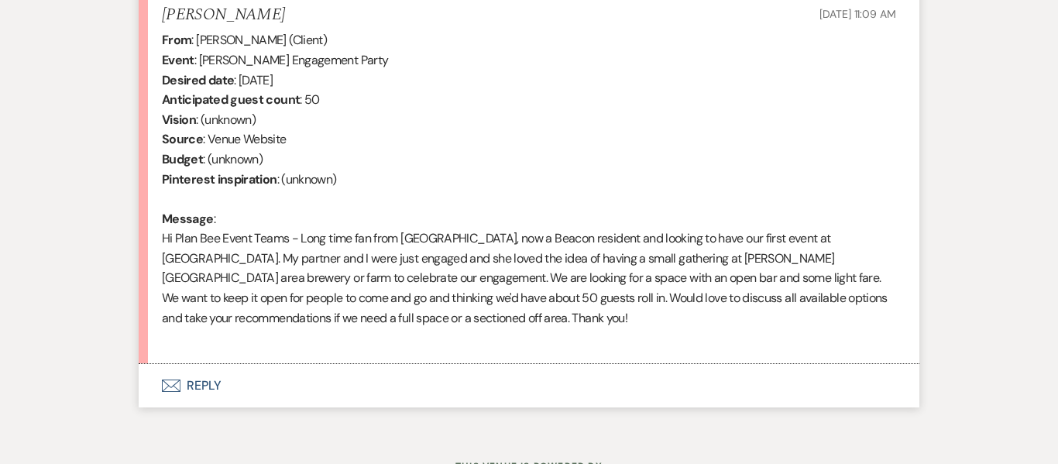
scroll to position [617, 0]
click at [205, 385] on button "Envelope Reply" at bounding box center [529, 384] width 781 height 43
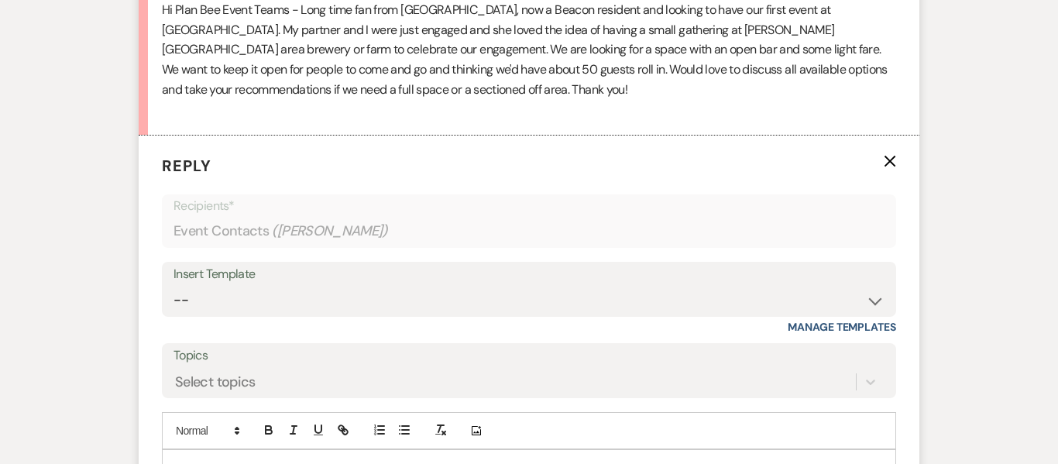
scroll to position [977, 0]
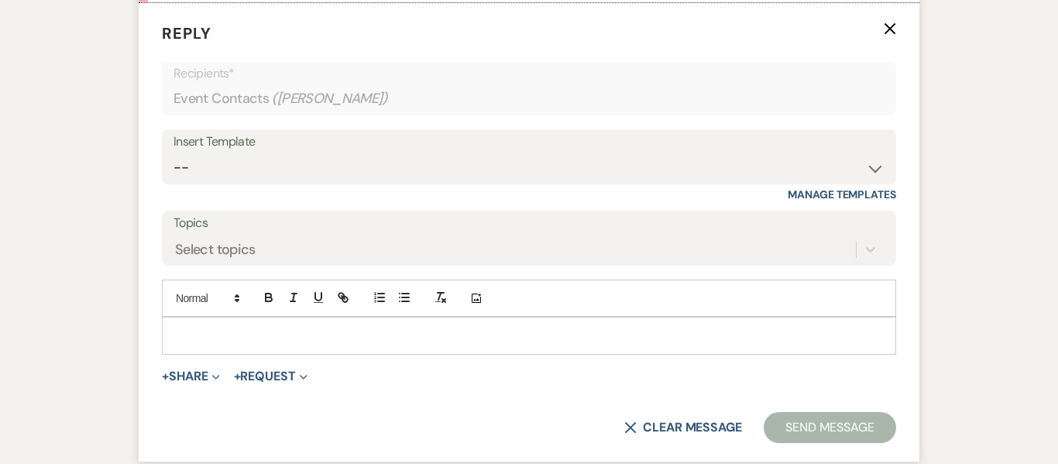
click at [399, 339] on p at bounding box center [529, 335] width 710 height 17
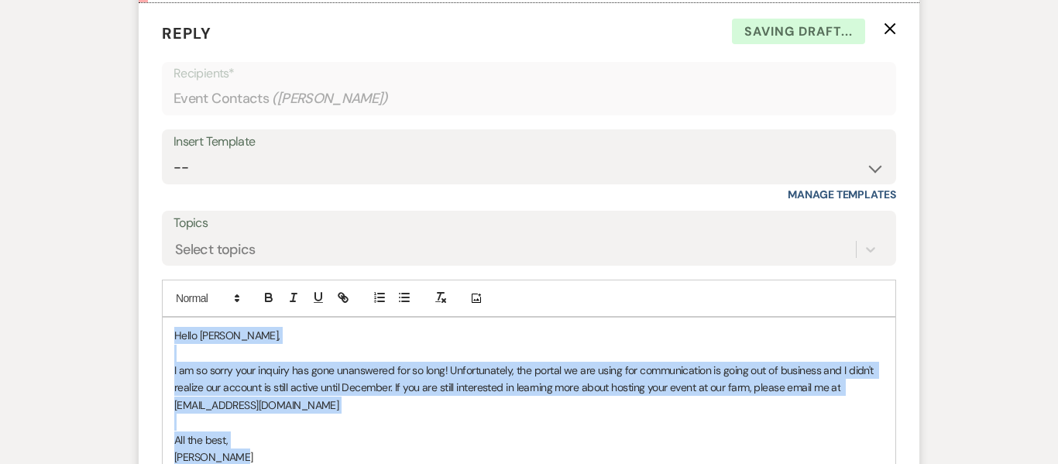
drag, startPoint x: 252, startPoint y: 450, endPoint x: 163, endPoint y: 339, distance: 142.8
click at [163, 339] on div "Hello [PERSON_NAME], I am so sorry your inquiry has gone unanswered for so long…" at bounding box center [529, 396] width 733 height 157
copy div "Hello [PERSON_NAME], I am so sorry your inquiry has gone unanswered for so long…"
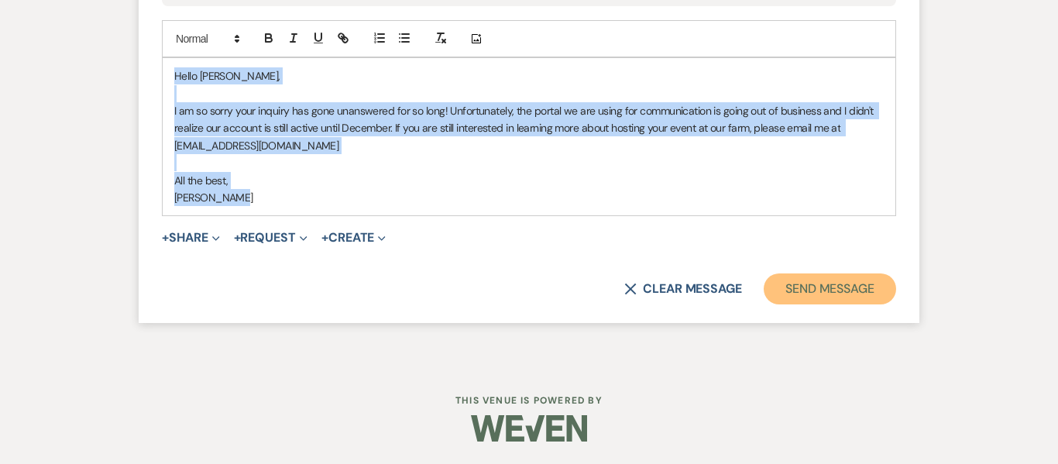
click at [812, 274] on button "Send Message" at bounding box center [830, 288] width 132 height 31
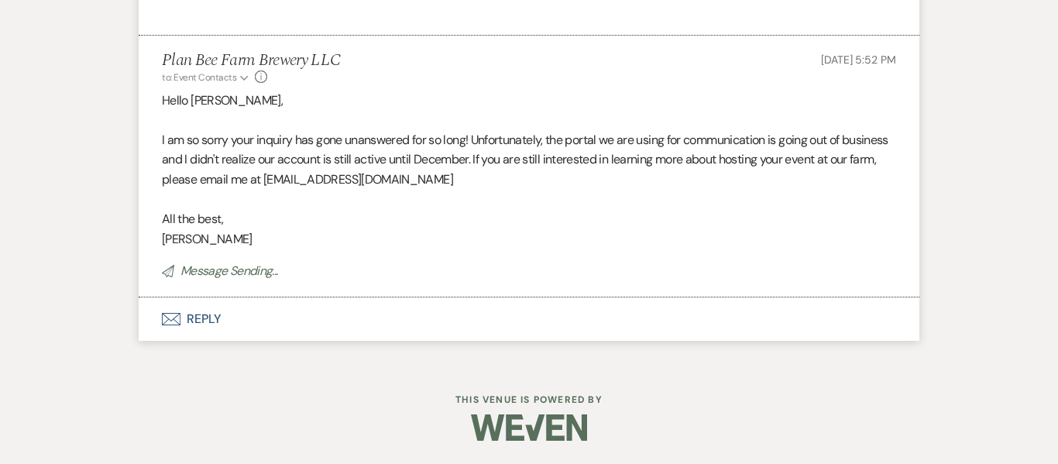
scroll to position [0, 0]
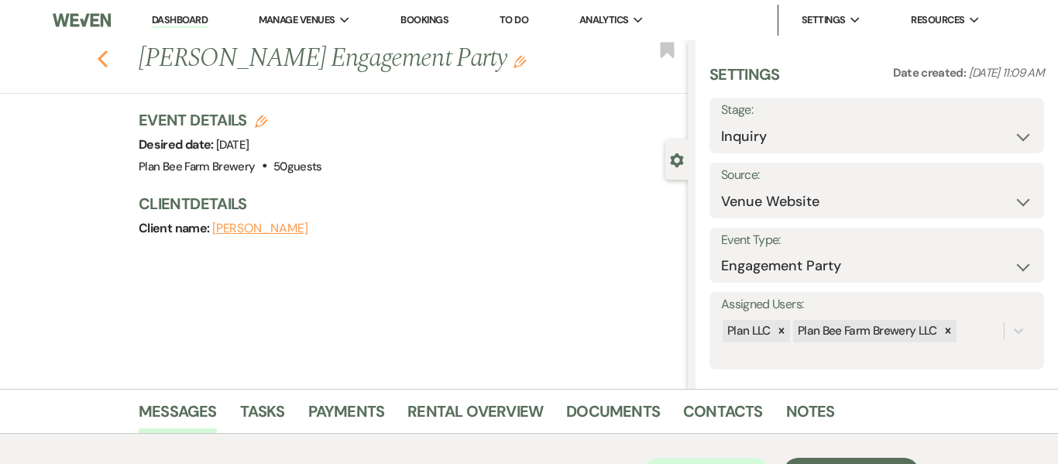
click at [102, 67] on use "button" at bounding box center [103, 58] width 10 height 17
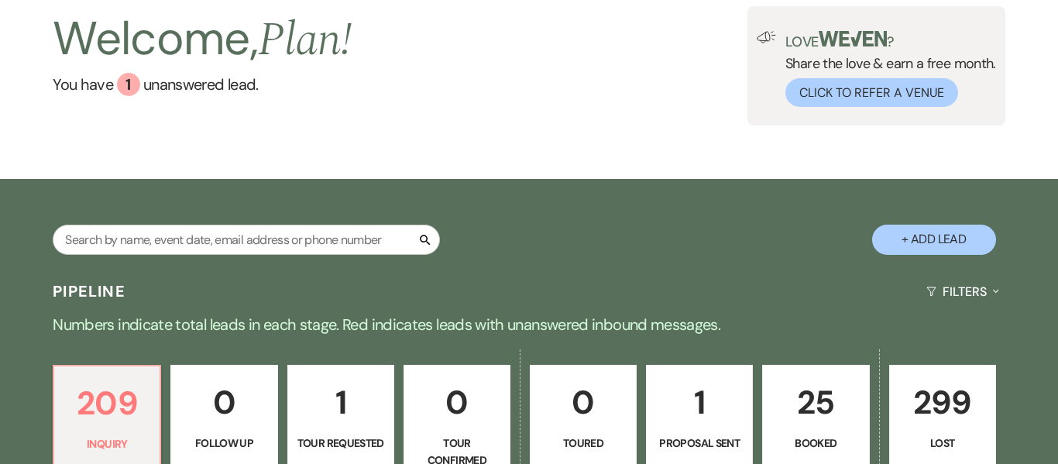
scroll to position [597, 0]
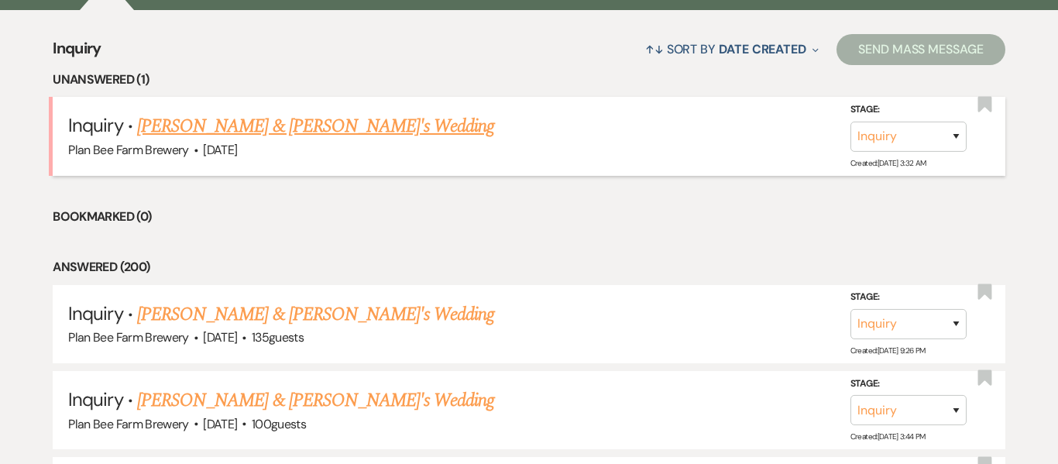
click at [342, 130] on link "[PERSON_NAME] & [PERSON_NAME]'s Wedding" at bounding box center [316, 126] width 358 height 28
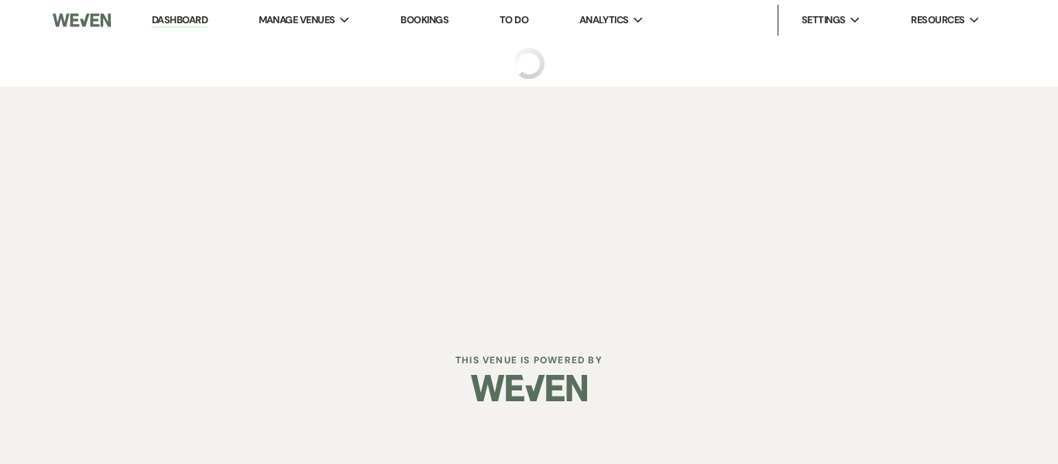
select select "5"
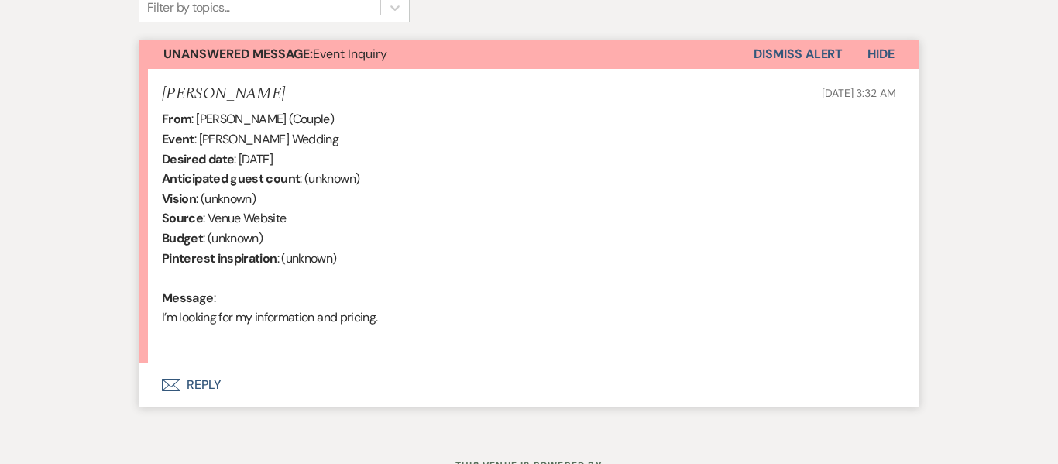
scroll to position [541, 0]
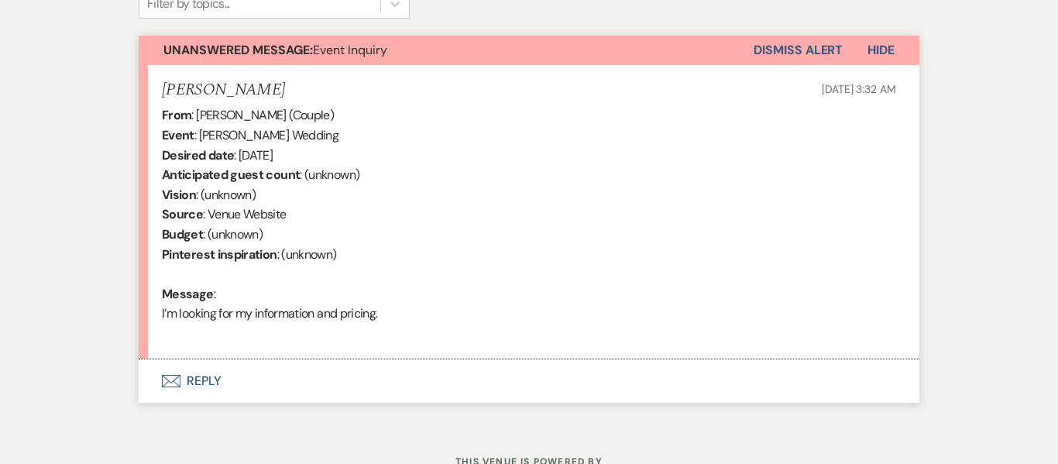
click at [211, 378] on button "Envelope Reply" at bounding box center [529, 380] width 781 height 43
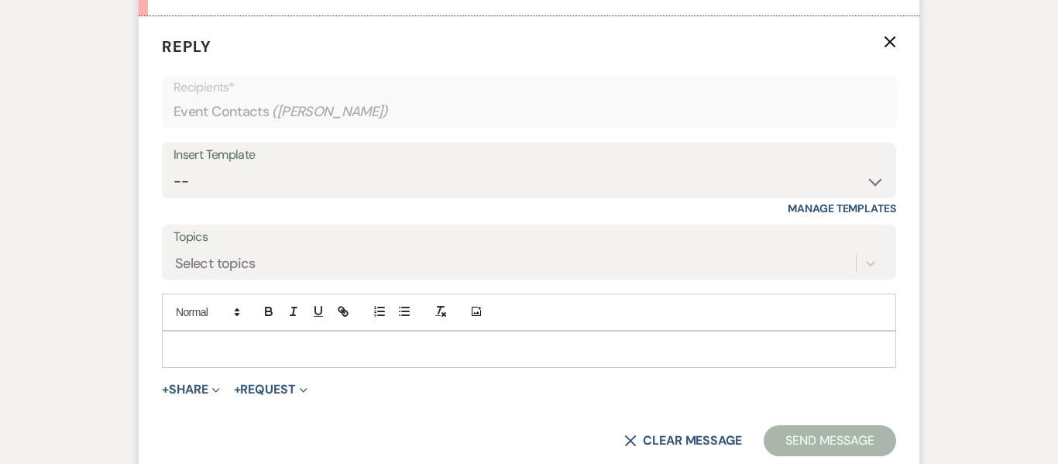
scroll to position [898, 0]
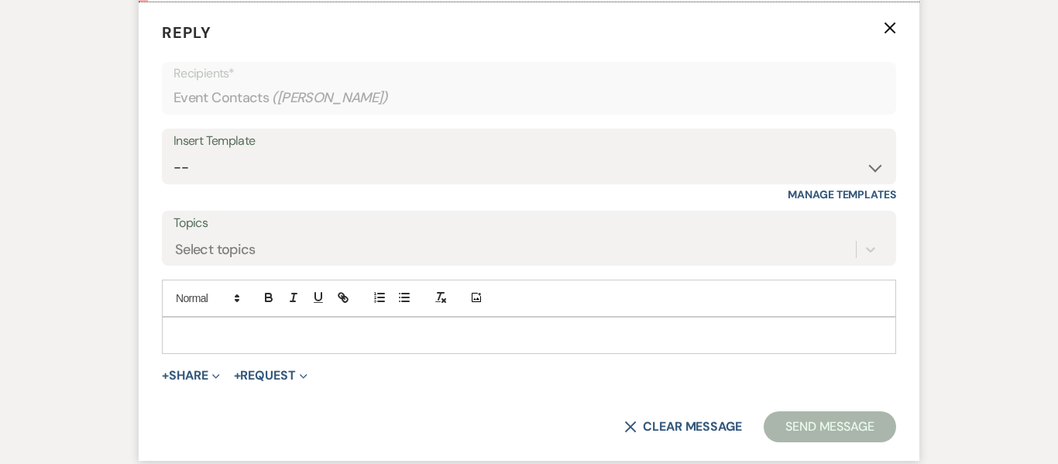
click at [315, 338] on p at bounding box center [529, 335] width 710 height 17
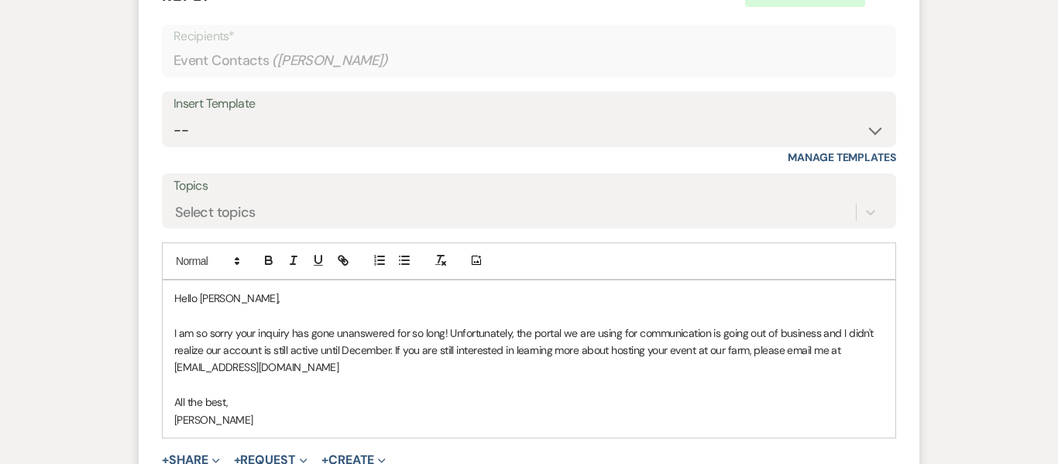
scroll to position [936, 0]
click at [214, 300] on p "Hello [PERSON_NAME]," at bounding box center [529, 297] width 710 height 17
click at [406, 401] on p "All the best," at bounding box center [529, 401] width 710 height 17
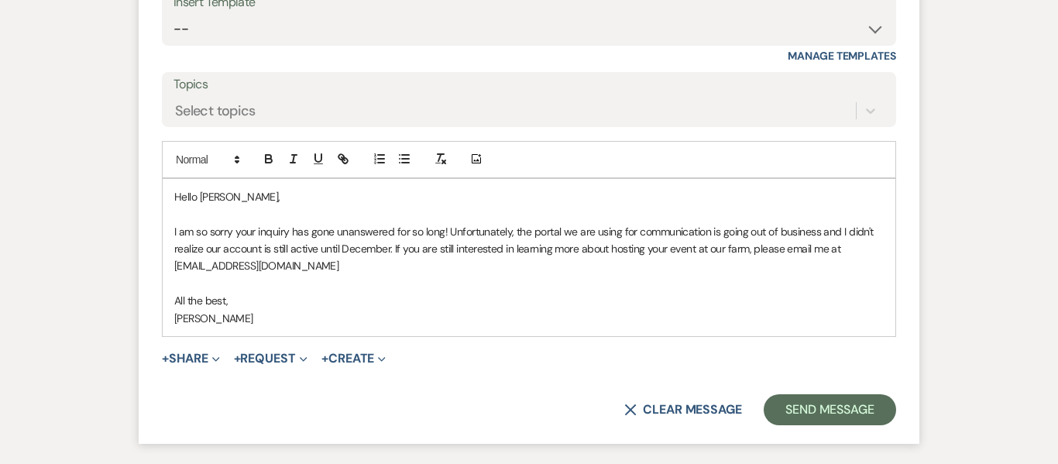
scroll to position [1037, 0]
click at [837, 421] on button "Send Message" at bounding box center [830, 409] width 132 height 31
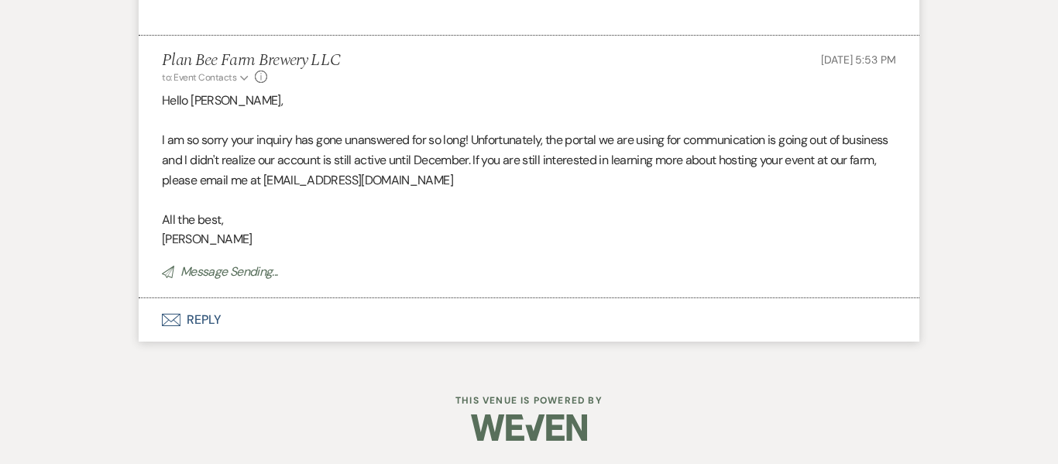
scroll to position [0, 0]
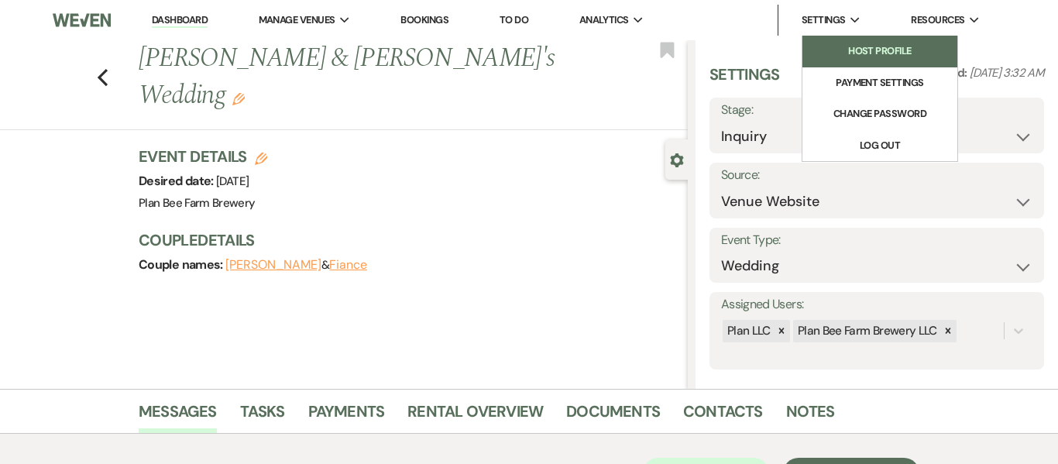
click at [872, 57] on li "Host Profile" at bounding box center [879, 50] width 139 height 15
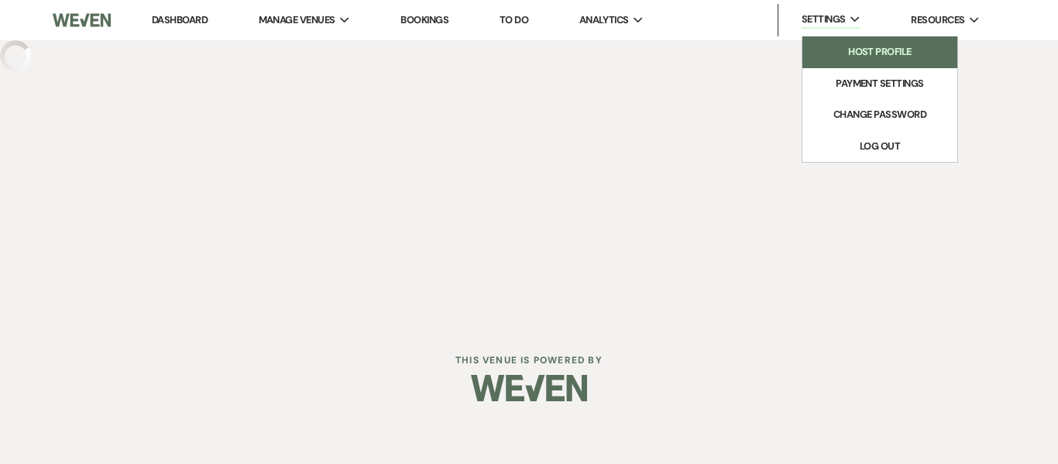
select select "business"
select select "false"
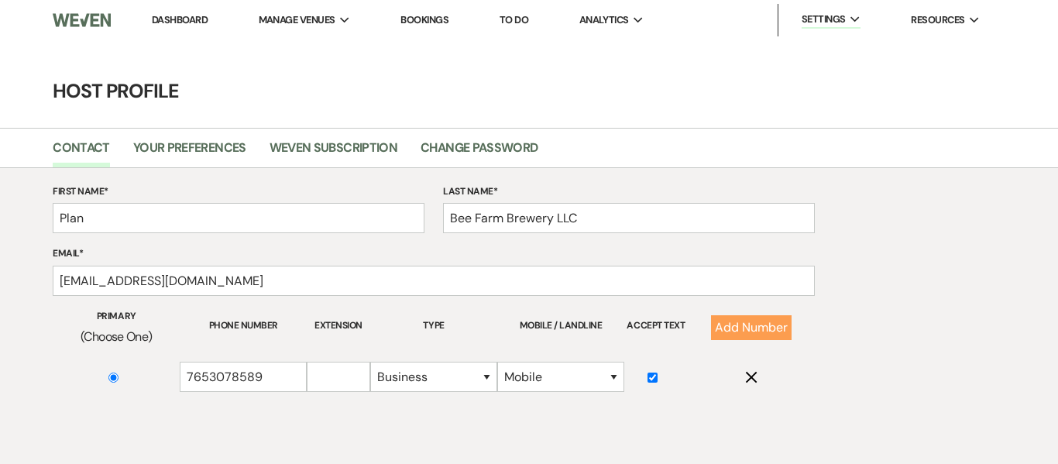
click at [174, 22] on link "Dashboard" at bounding box center [180, 19] width 56 height 13
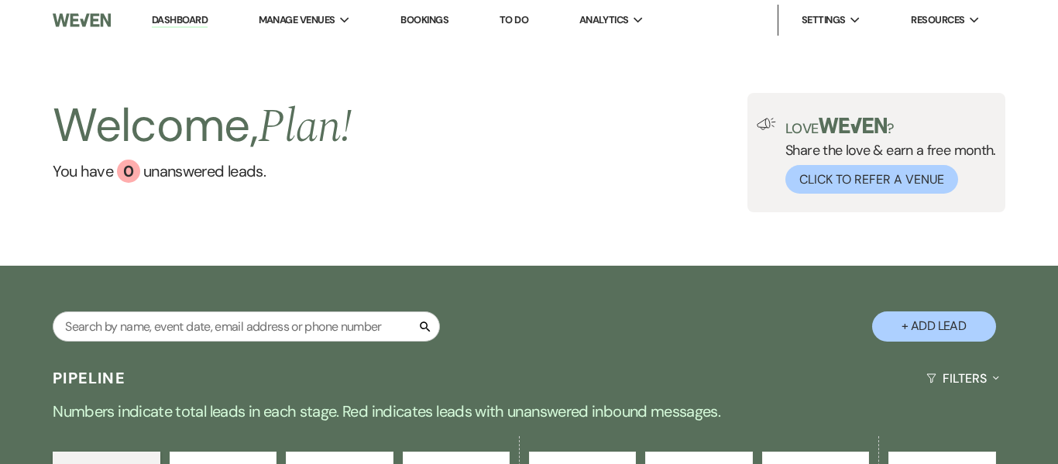
scroll to position [3, 0]
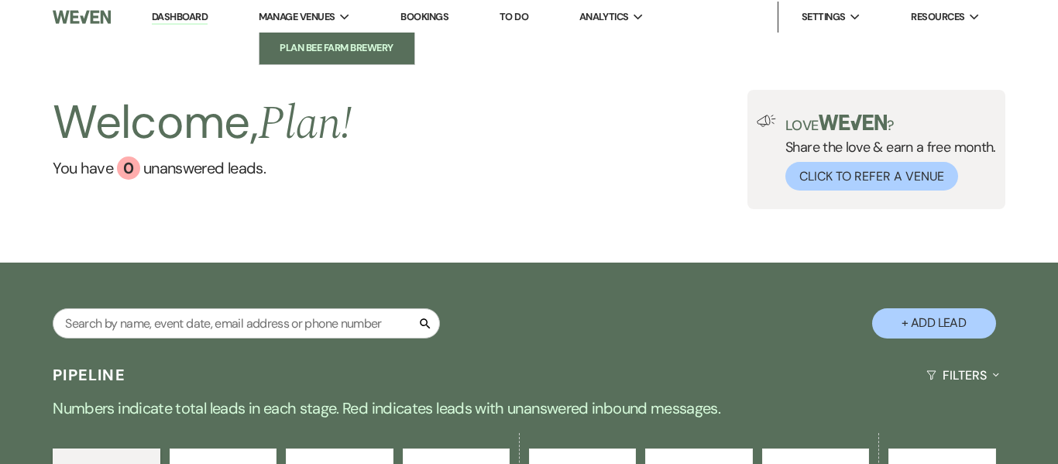
click at [338, 51] on li "Plan Bee Farm Brewery" at bounding box center [336, 47] width 139 height 15
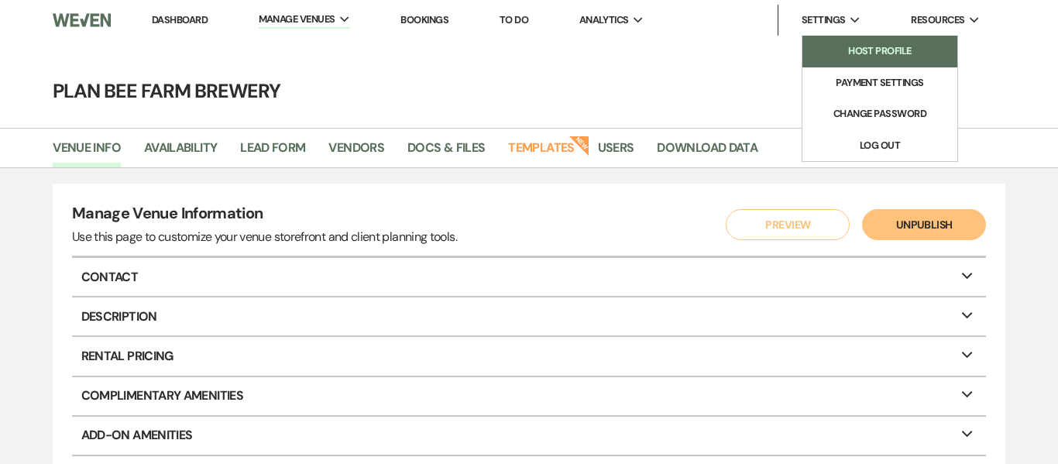
click at [883, 48] on li "Host Profile" at bounding box center [879, 50] width 139 height 15
select select "business"
select select "false"
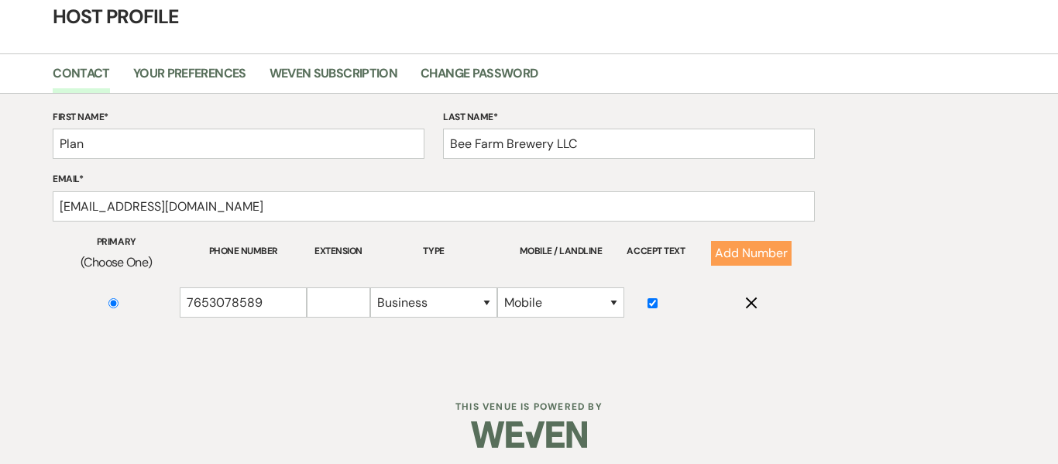
scroll to position [81, 0]
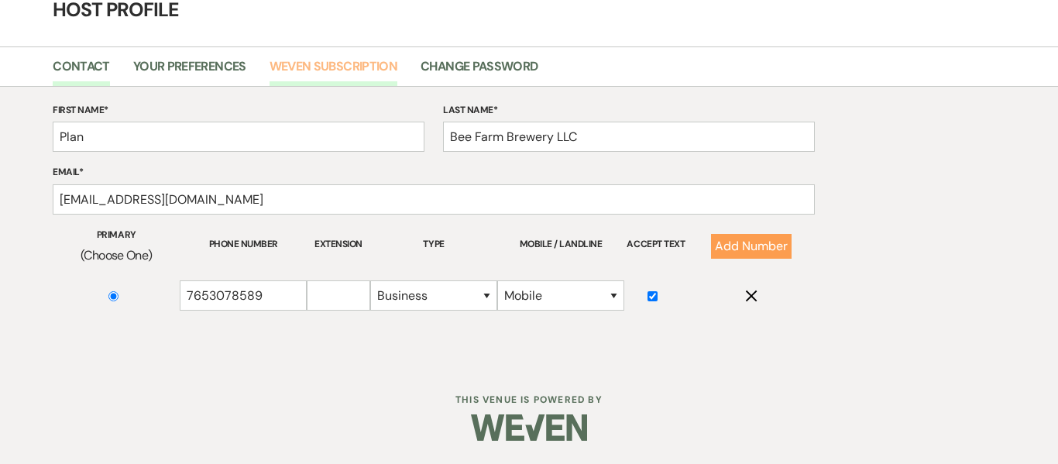
click at [353, 74] on link "Weven Subscription" at bounding box center [334, 71] width 128 height 29
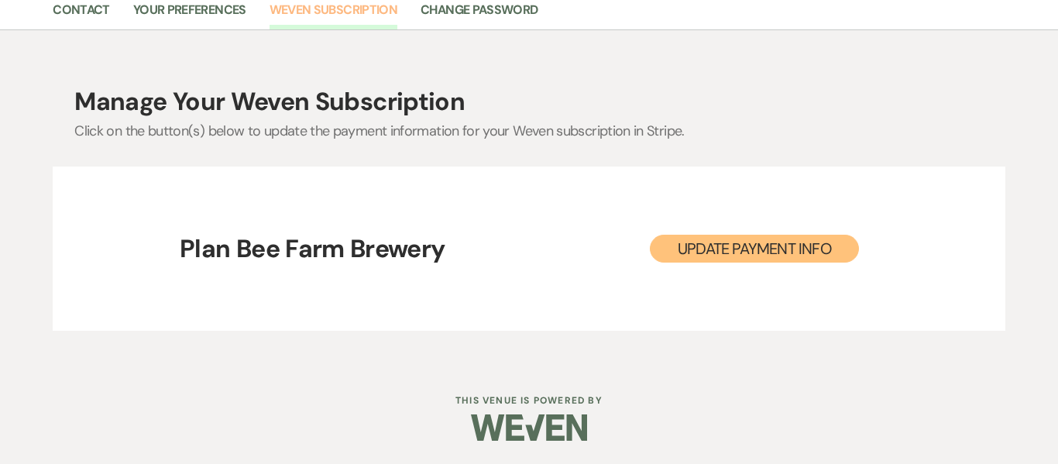
scroll to position [49, 0]
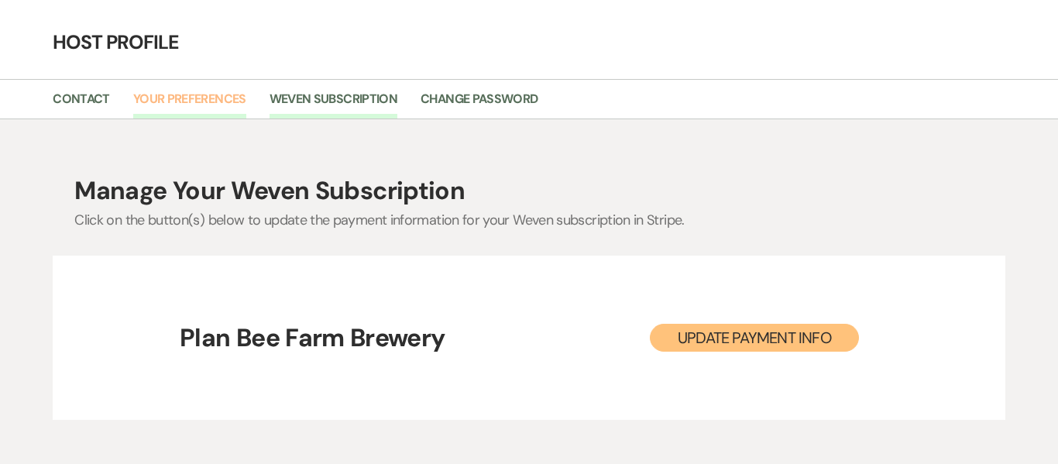
click at [185, 104] on link "Your Preferences" at bounding box center [189, 103] width 113 height 29
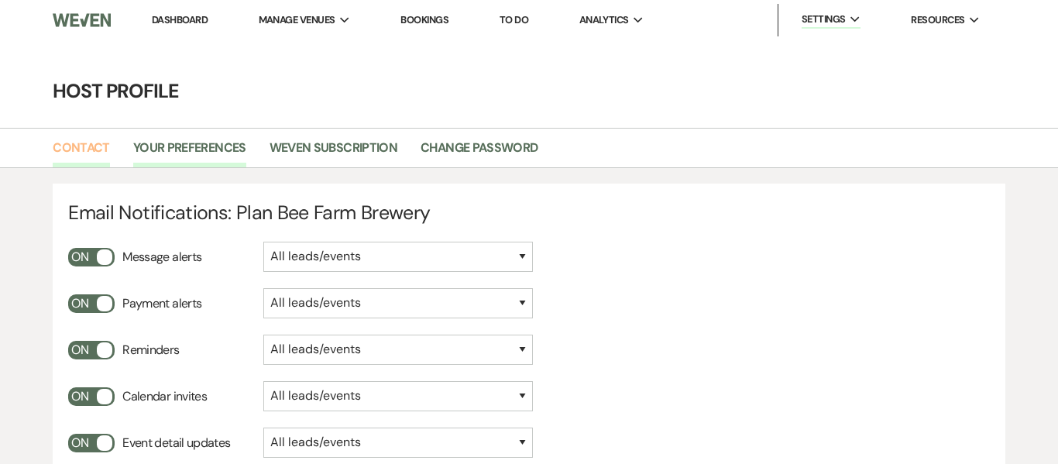
click at [98, 152] on link "Contact" at bounding box center [81, 152] width 57 height 29
select select "business"
select select "false"
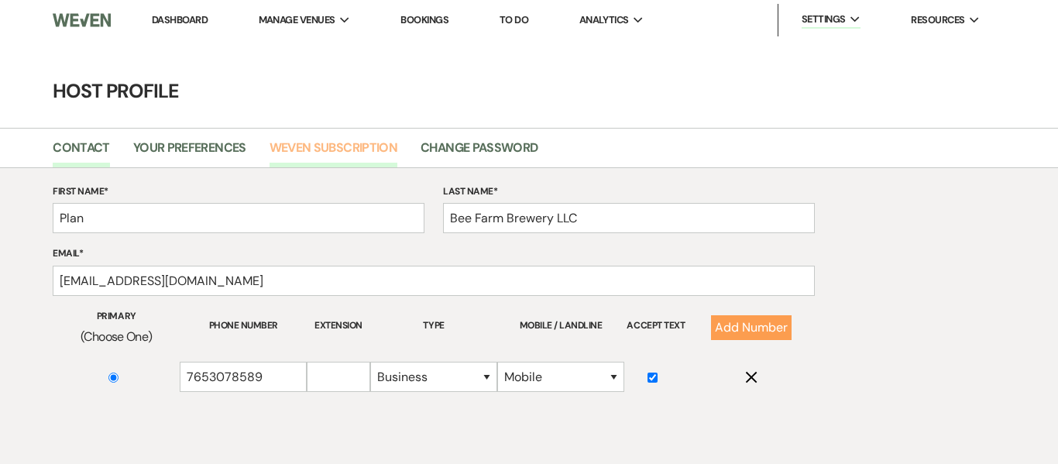
click at [314, 154] on link "Weven Subscription" at bounding box center [334, 152] width 128 height 29
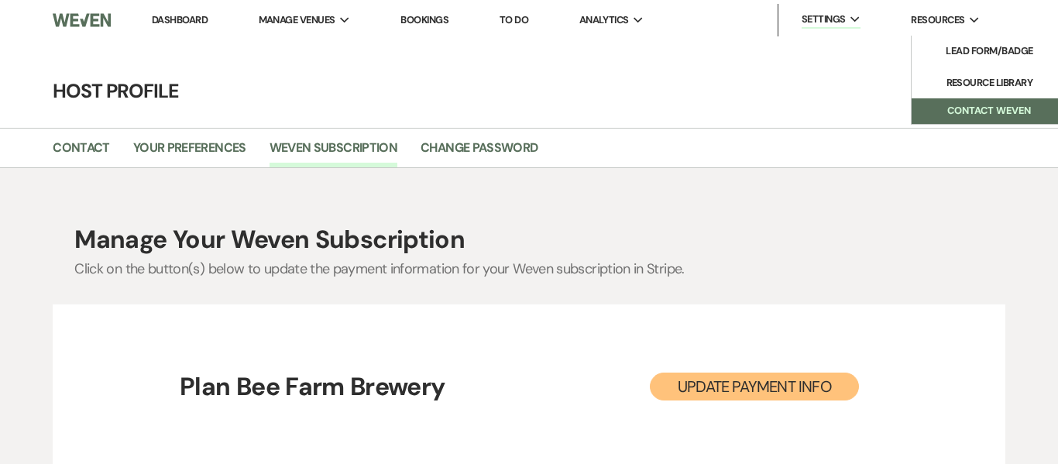
click at [965, 107] on button "Contact Weven" at bounding box center [989, 111] width 155 height 26
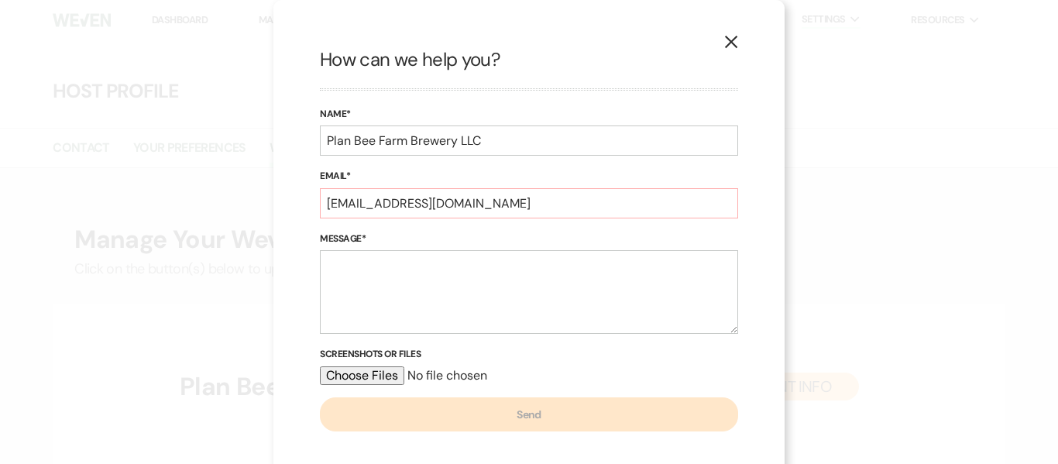
scroll to position [14, 0]
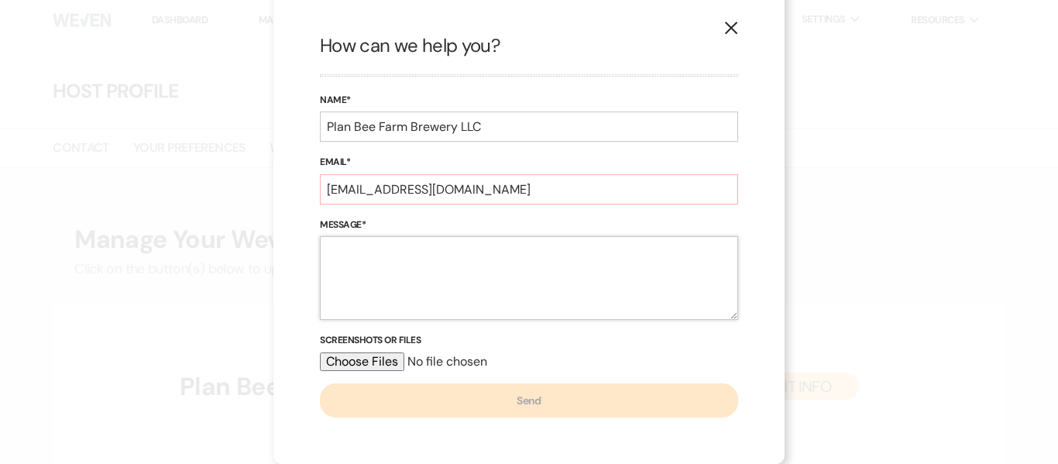
click at [633, 263] on textarea "Message*" at bounding box center [529, 278] width 418 height 84
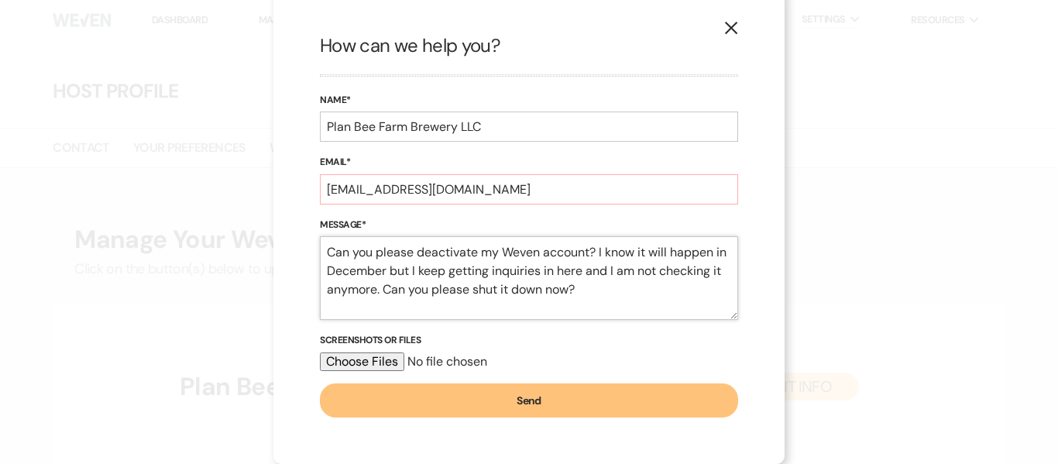
click at [538, 277] on textarea "Can you please deactivate my Weven account? I know it will happen in December b…" at bounding box center [529, 278] width 418 height 84
type textarea "Can you please deactivate my Weven account? I know it will happen in December b…"
click at [555, 402] on button "Send" at bounding box center [529, 400] width 418 height 34
